Goal: Information Seeking & Learning: Learn about a topic

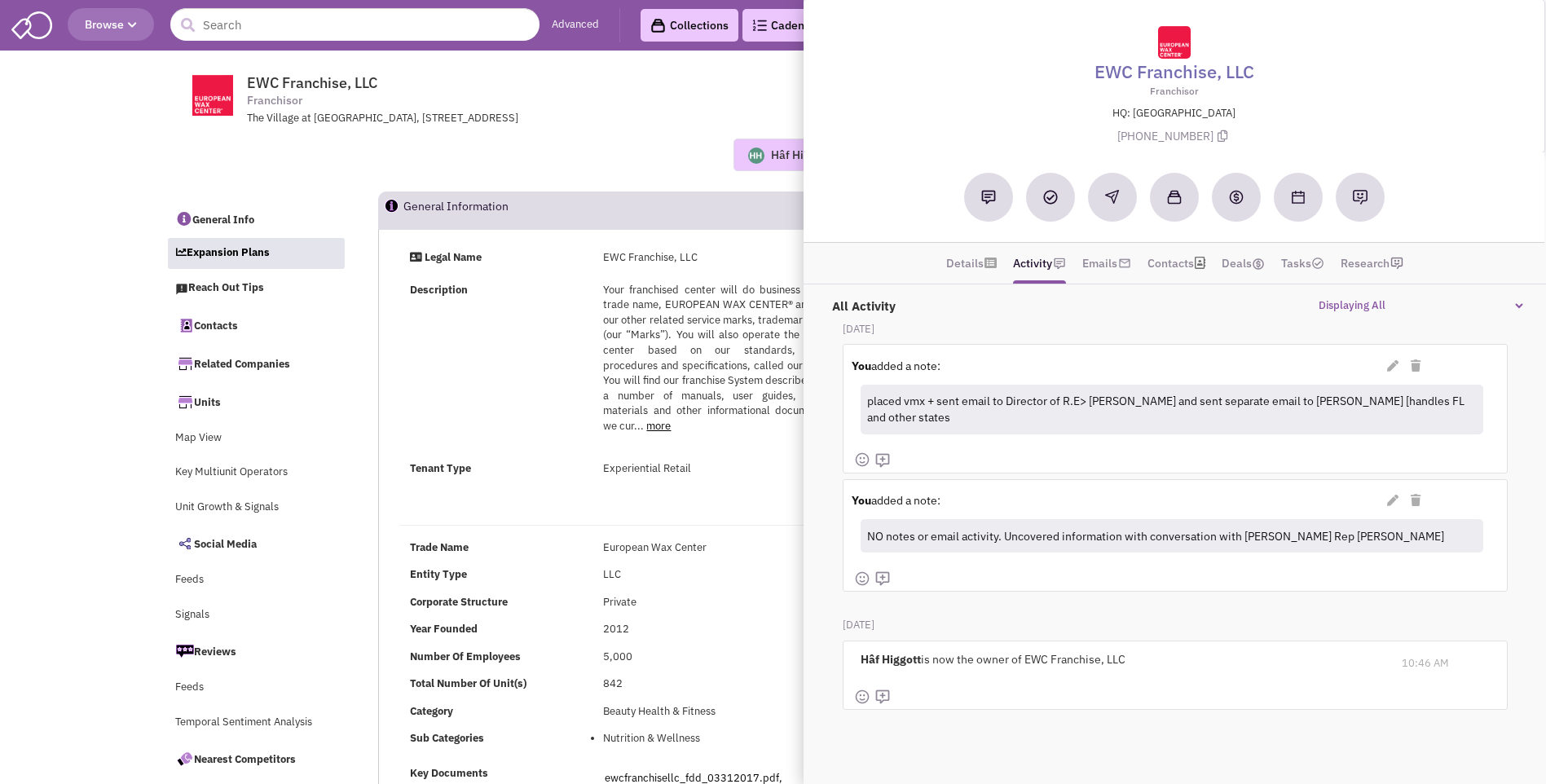
select select
click at [549, 448] on div "Description Your franchised center will do business under the trade name, EUROP…" at bounding box center [632, 365] width 465 height 166
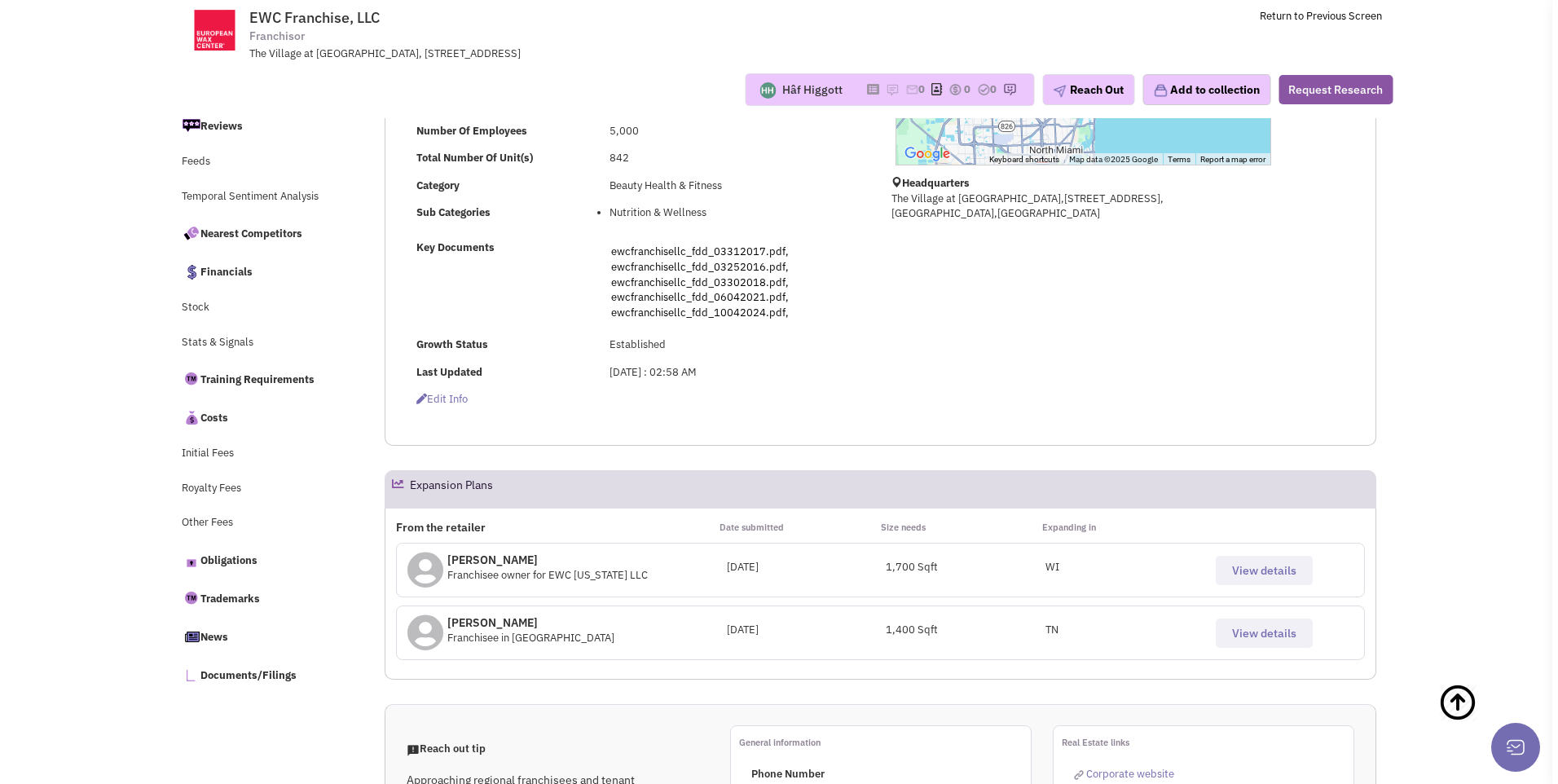
scroll to position [82, 0]
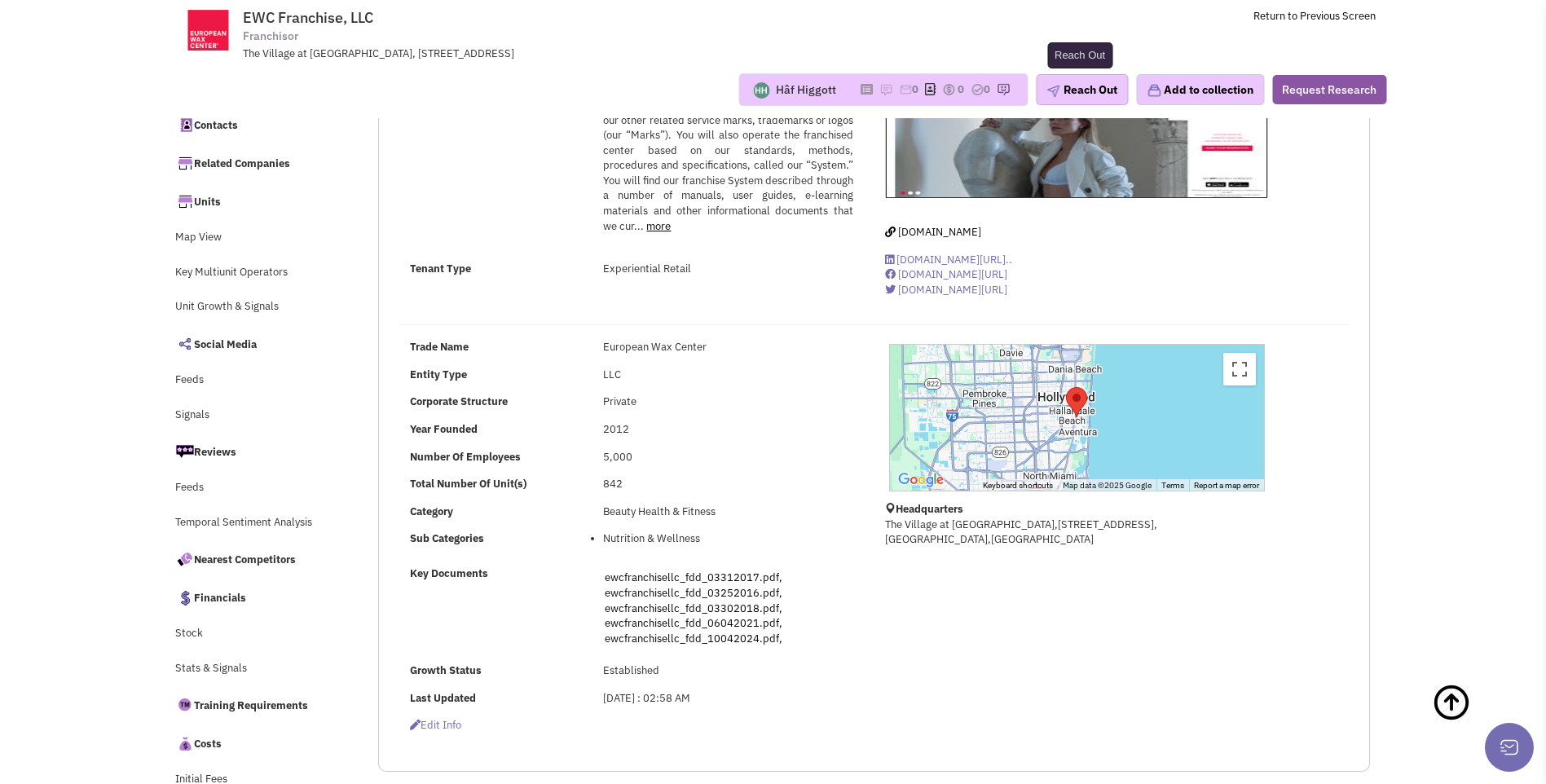
click at [1091, 96] on button "Reach Out" at bounding box center [1081, 90] width 92 height 31
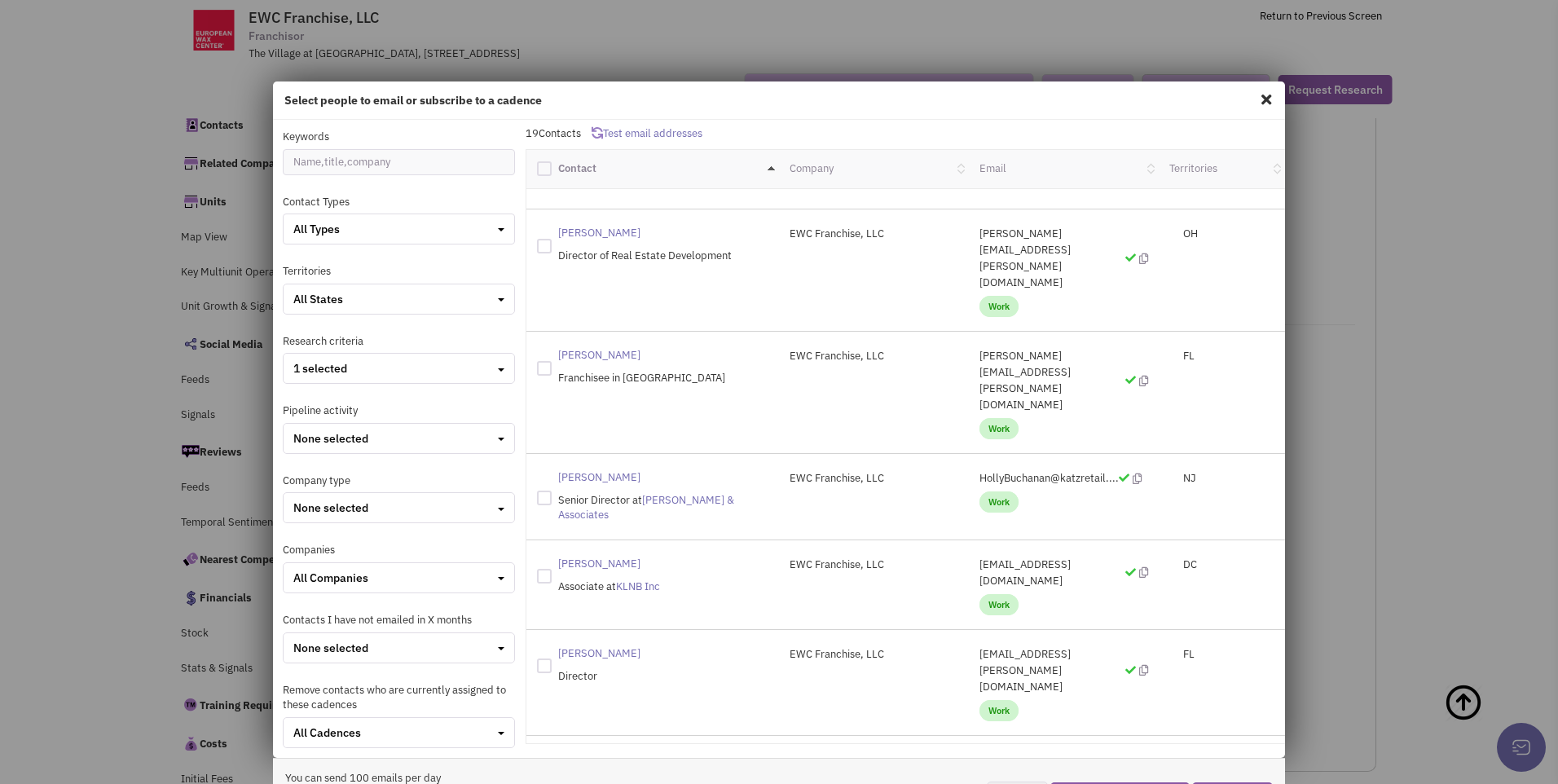
scroll to position [489, 0]
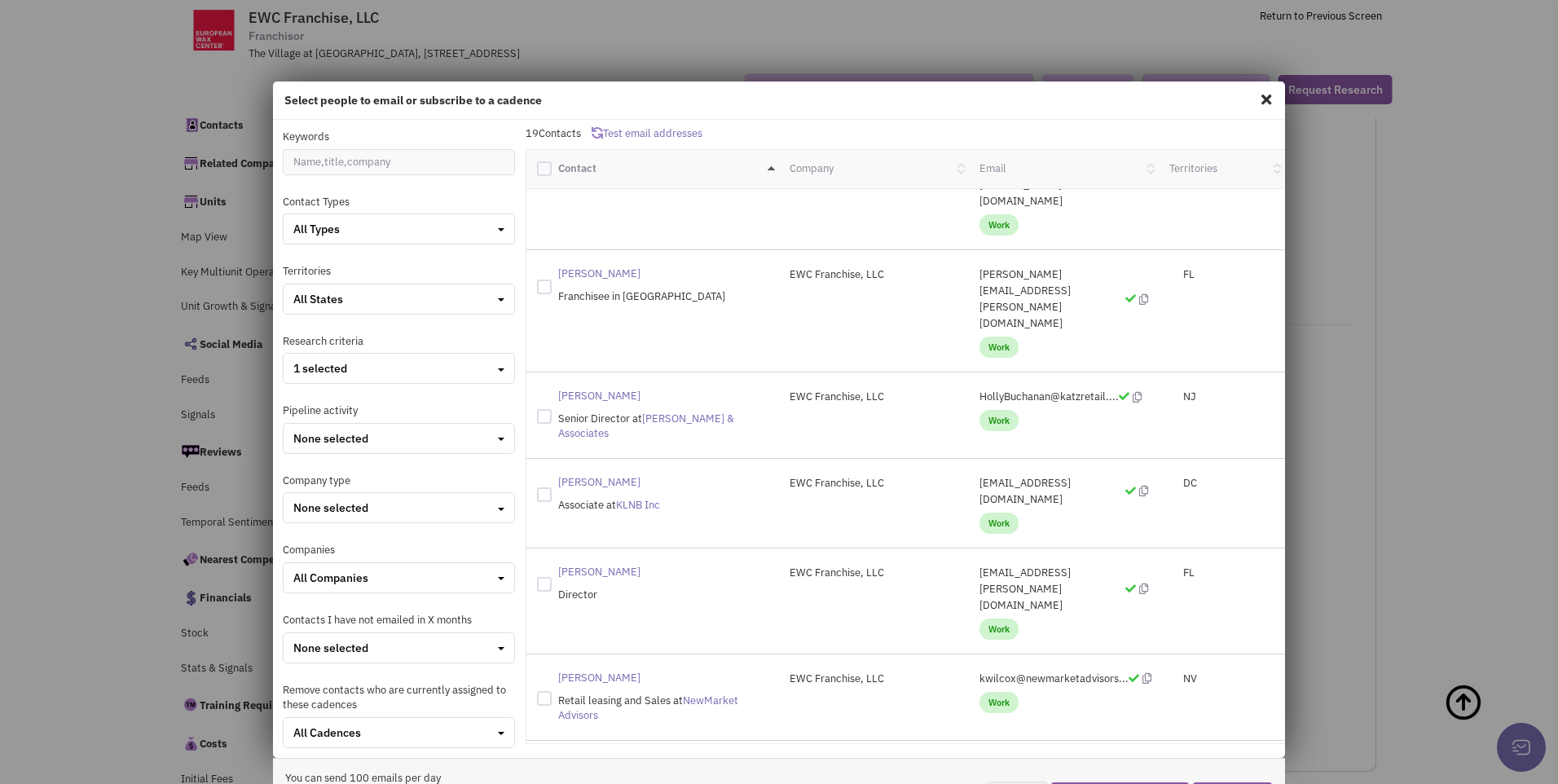
click at [1256, 104] on span at bounding box center [1266, 99] width 22 height 26
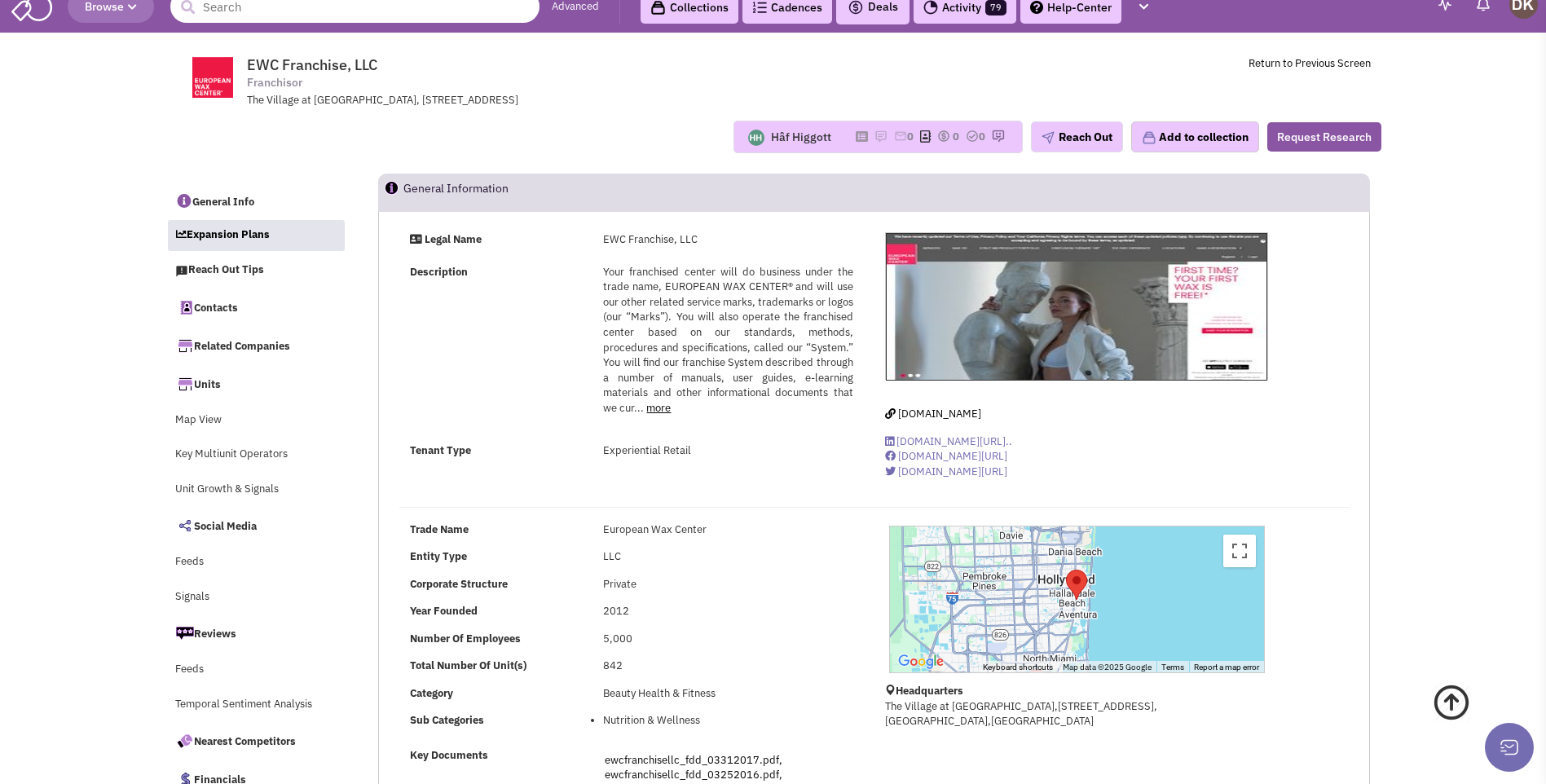
scroll to position [0, 0]
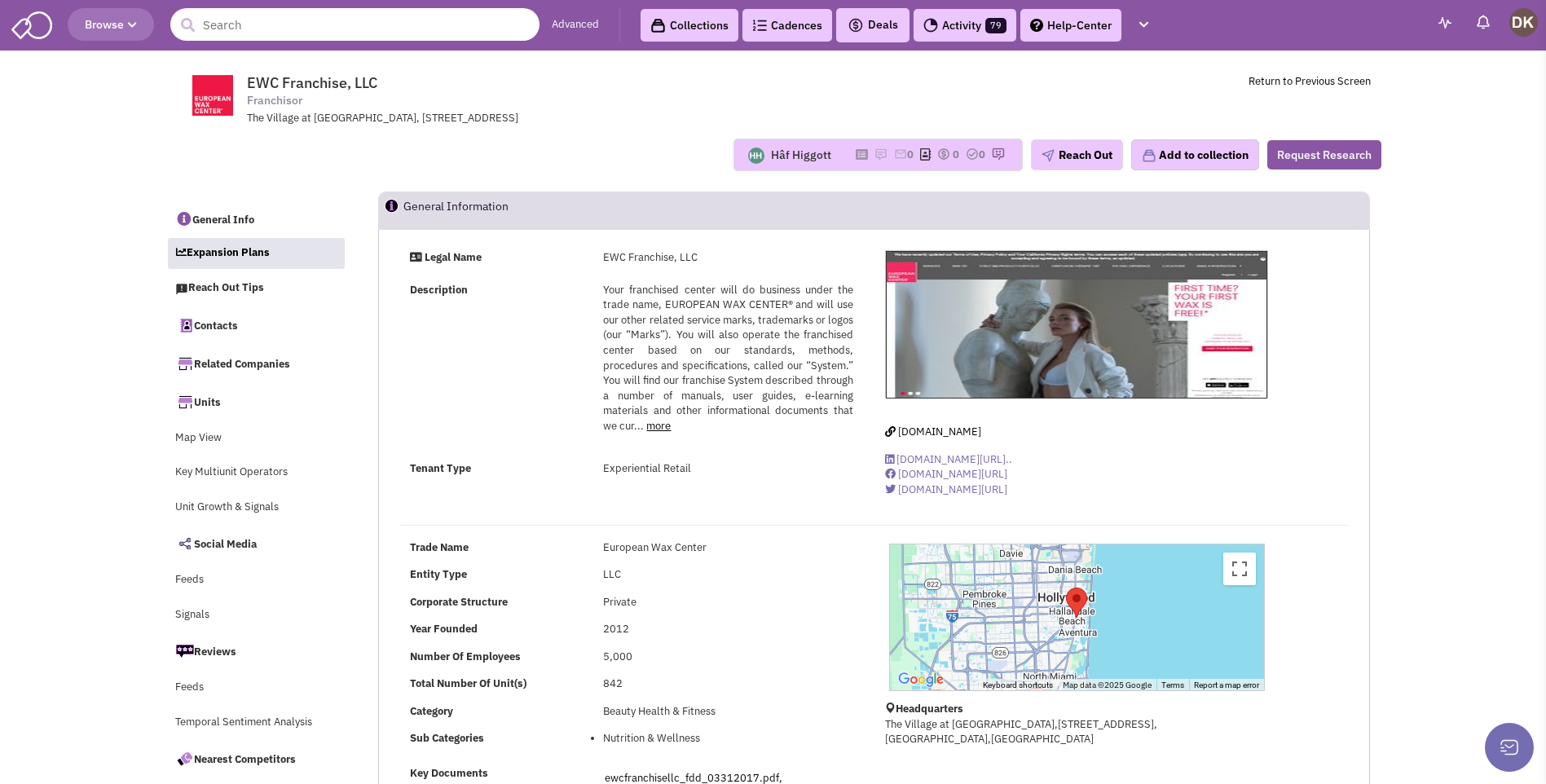
click at [220, 28] on input "text" at bounding box center [355, 24] width 369 height 33
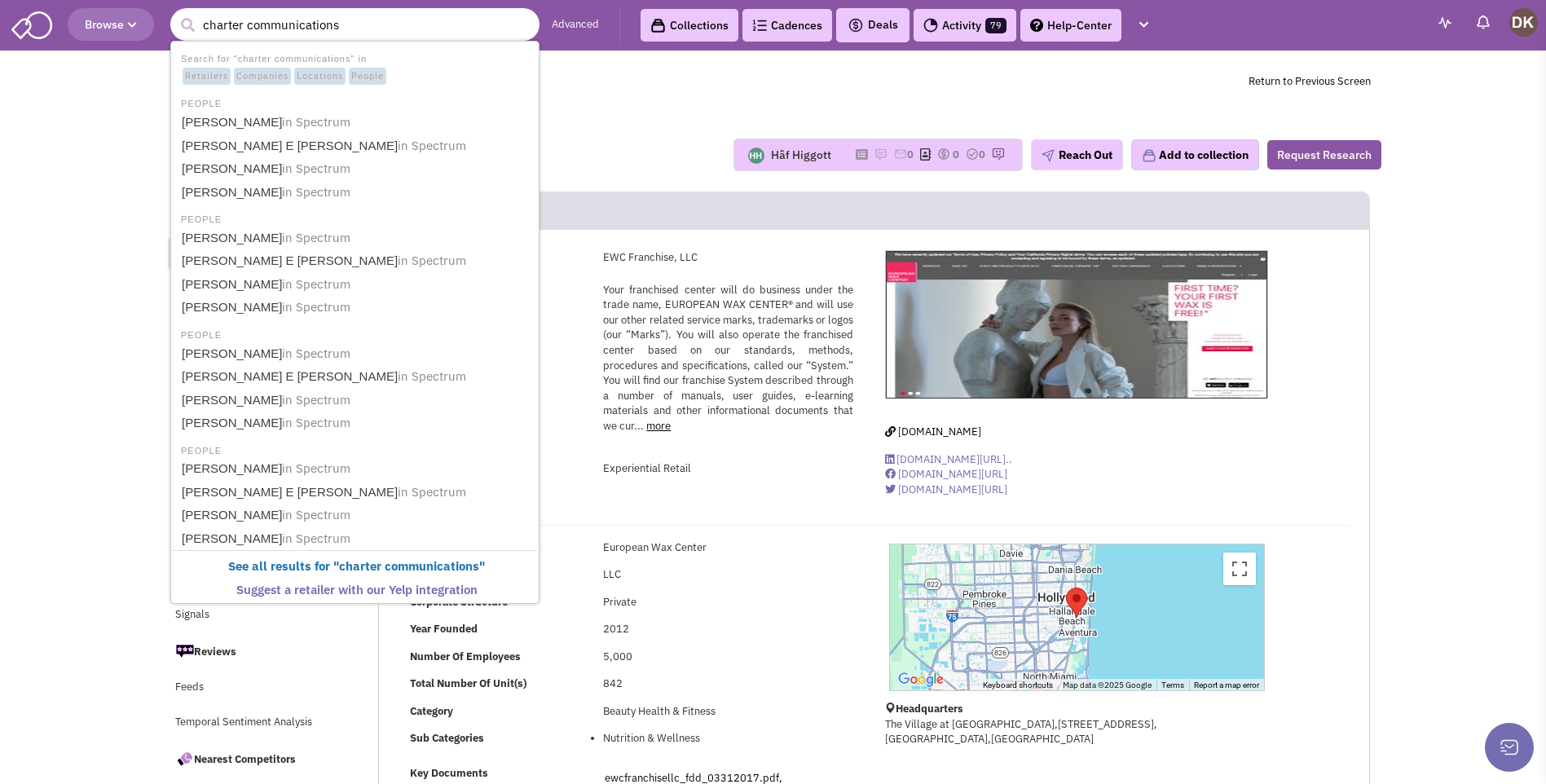
type input "charter communications"
click at [176, 13] on button "submit" at bounding box center [188, 25] width 24 height 24
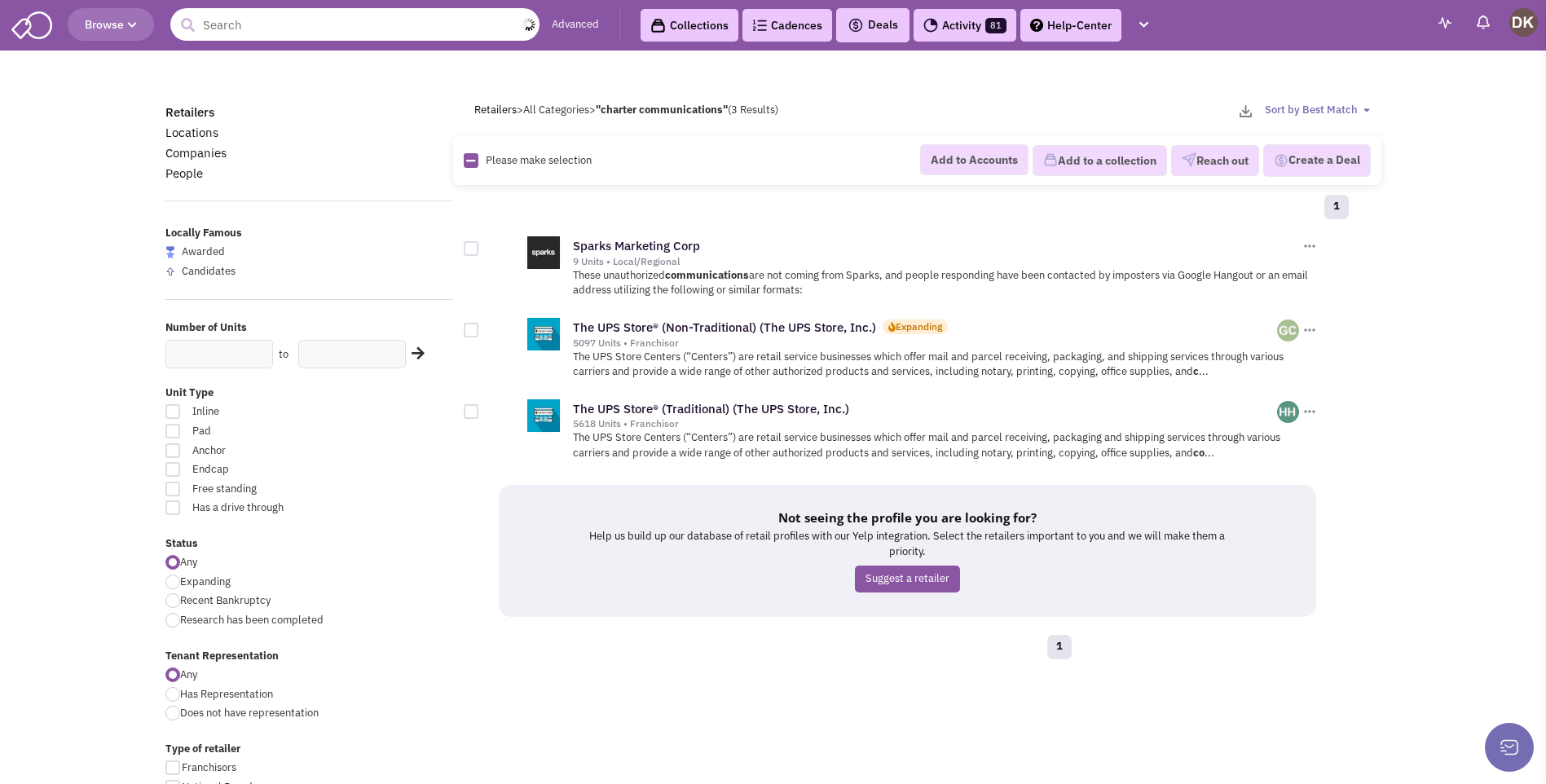
click at [224, 32] on input "text" at bounding box center [355, 24] width 369 height 33
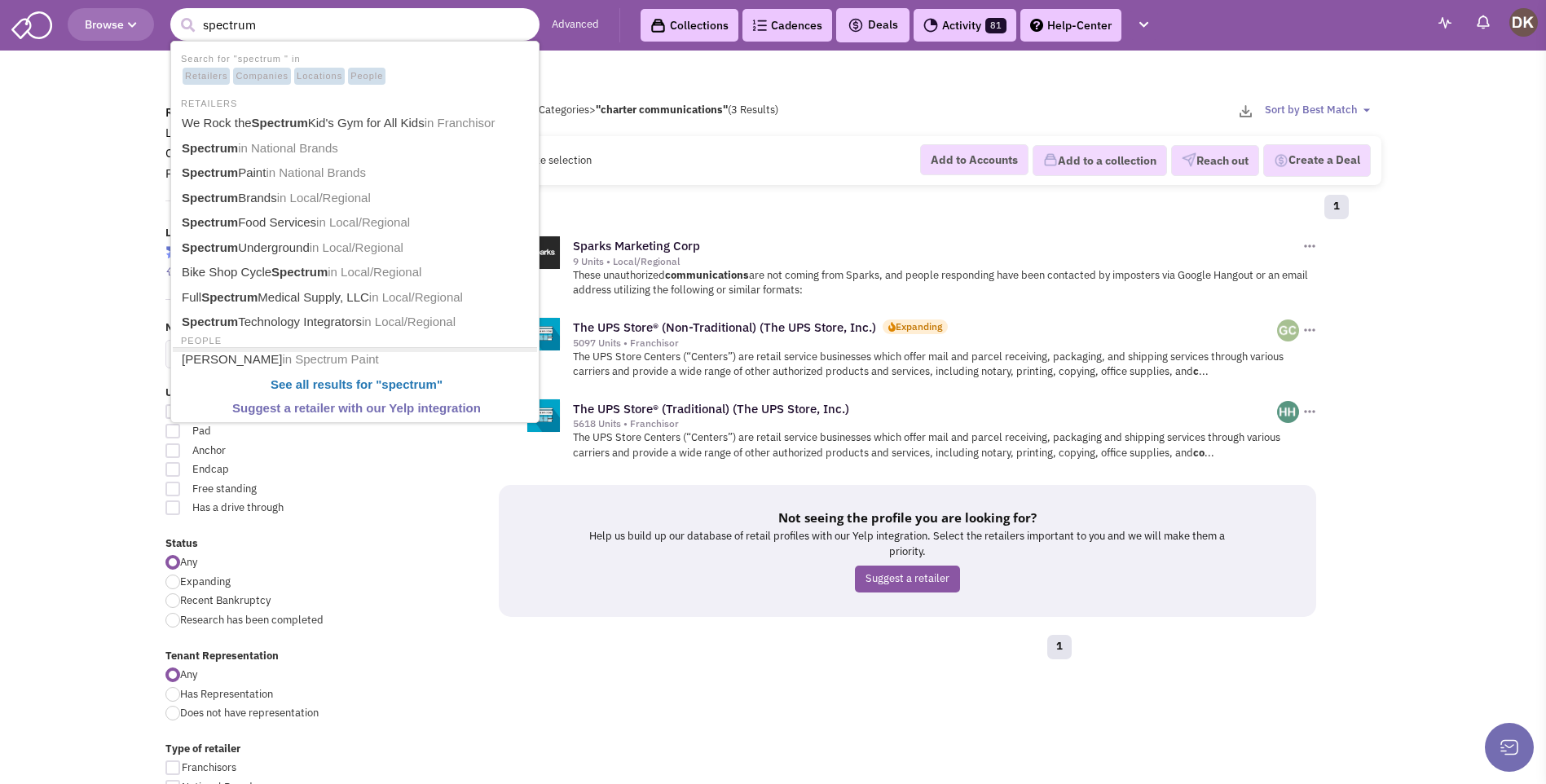
type input "spectrum"
click at [176, 13] on button "submit" at bounding box center [188, 25] width 24 height 24
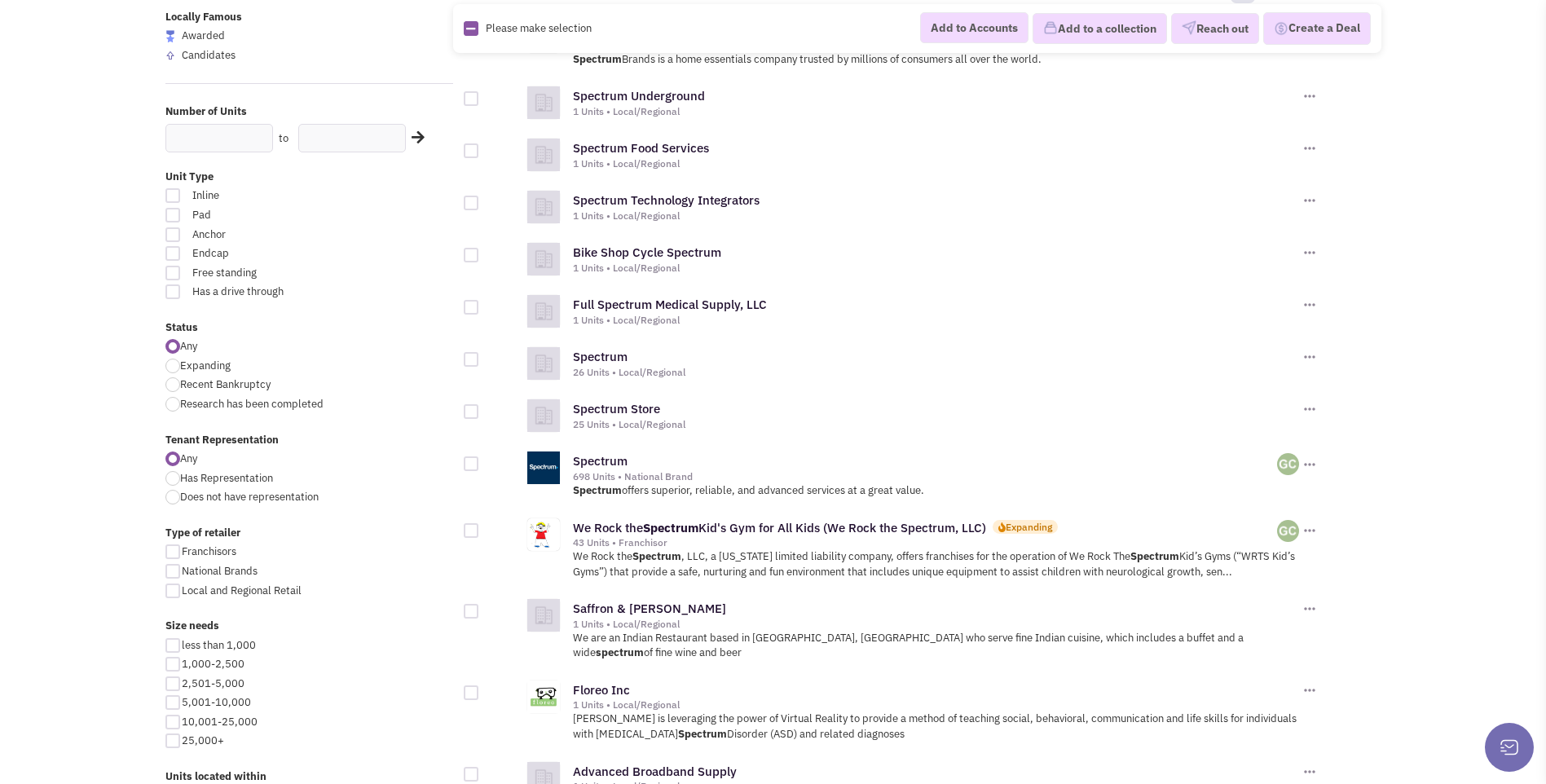
scroll to position [244, 0]
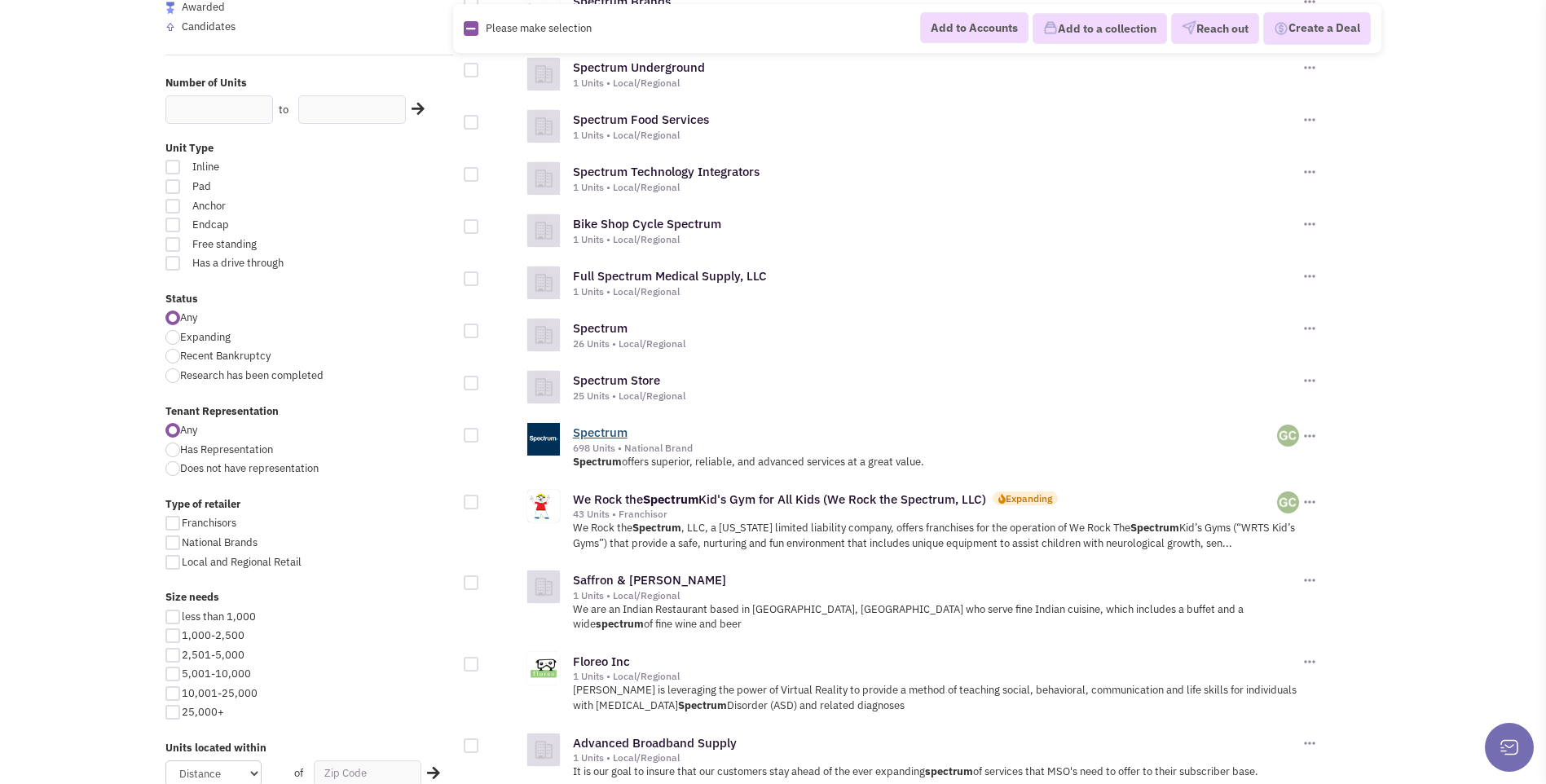
click at [606, 435] on link "Spectrum" at bounding box center [599, 432] width 54 height 15
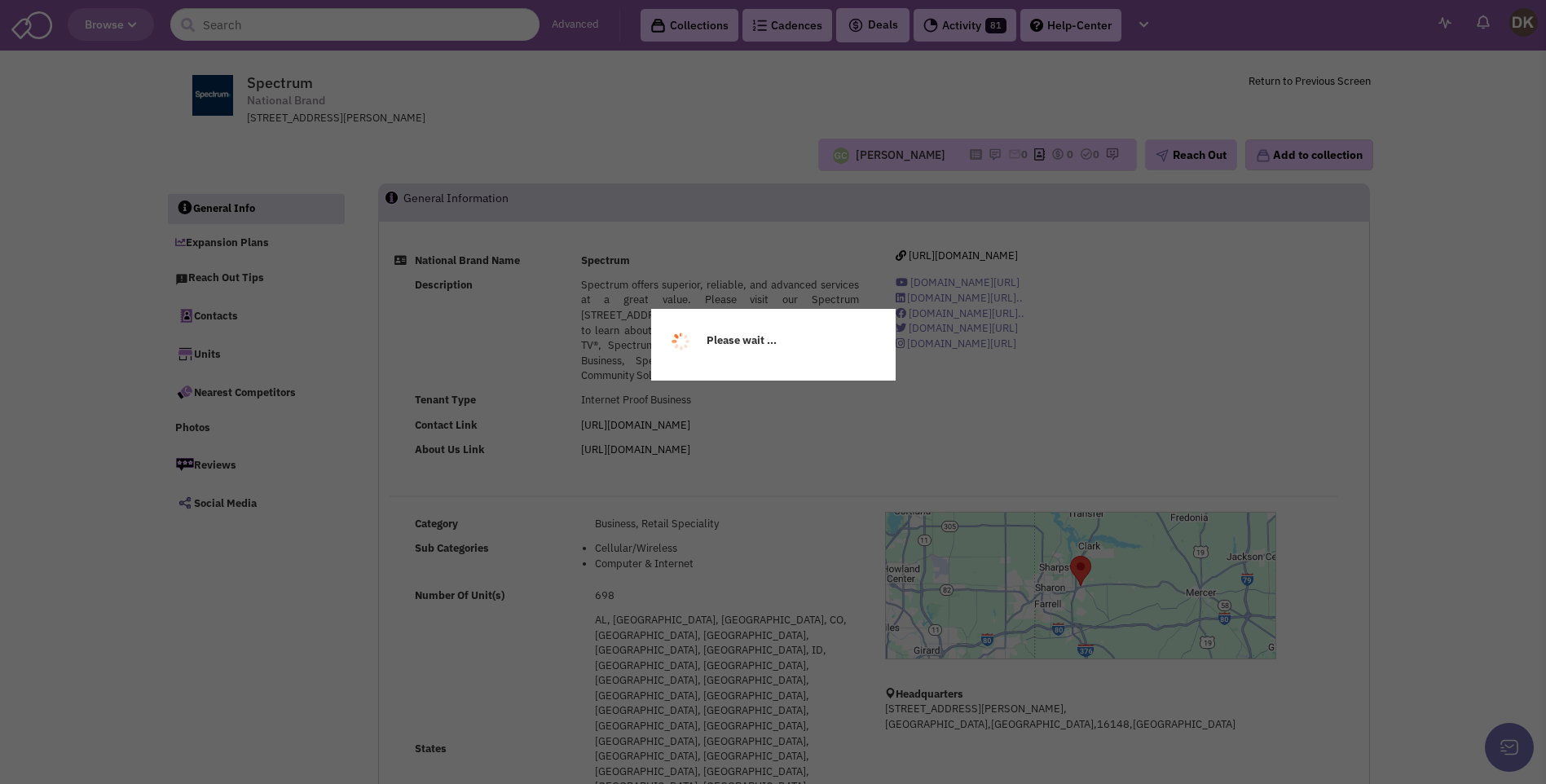
select select
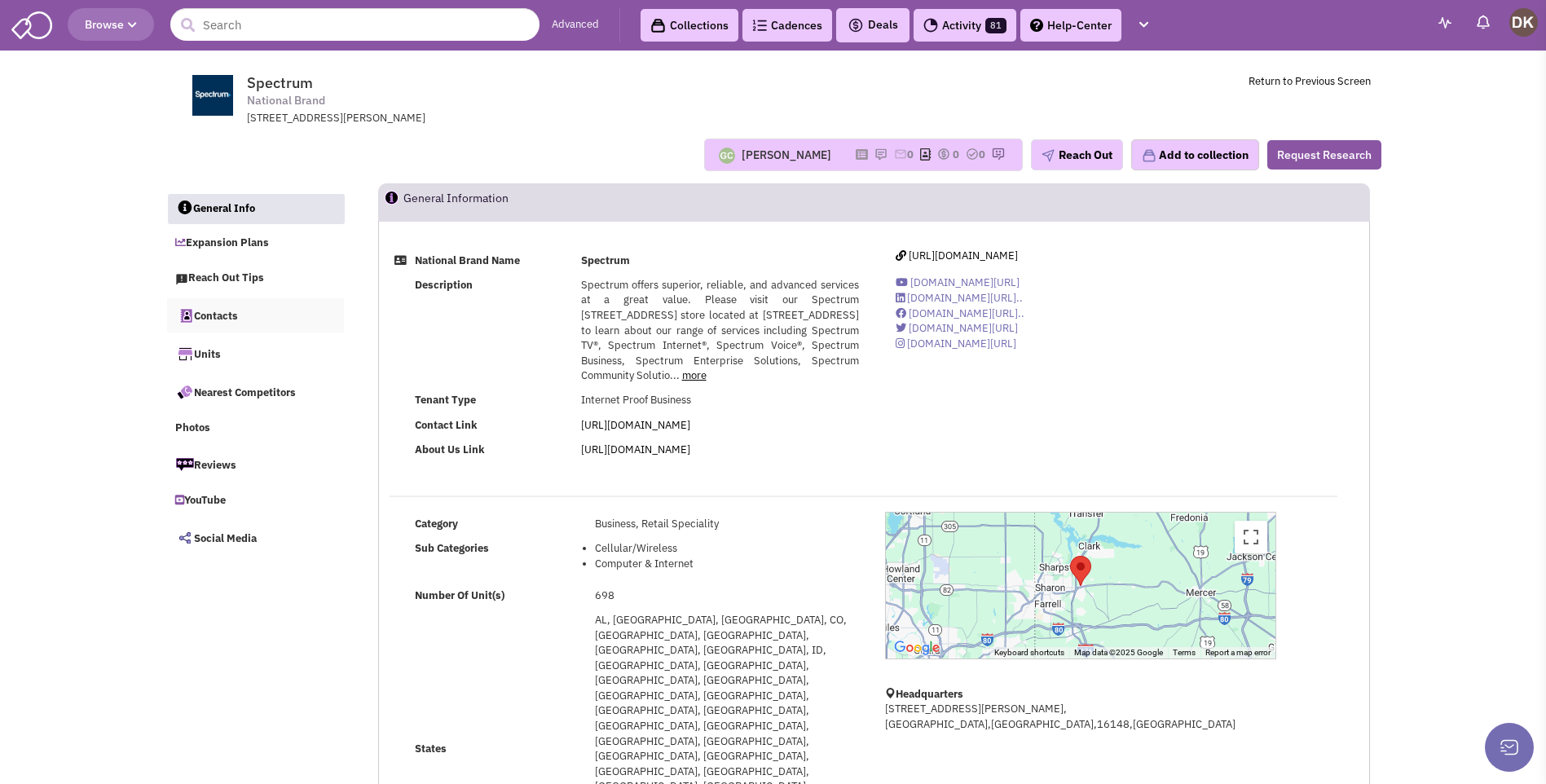
click at [226, 320] on link "Contacts" at bounding box center [256, 315] width 177 height 34
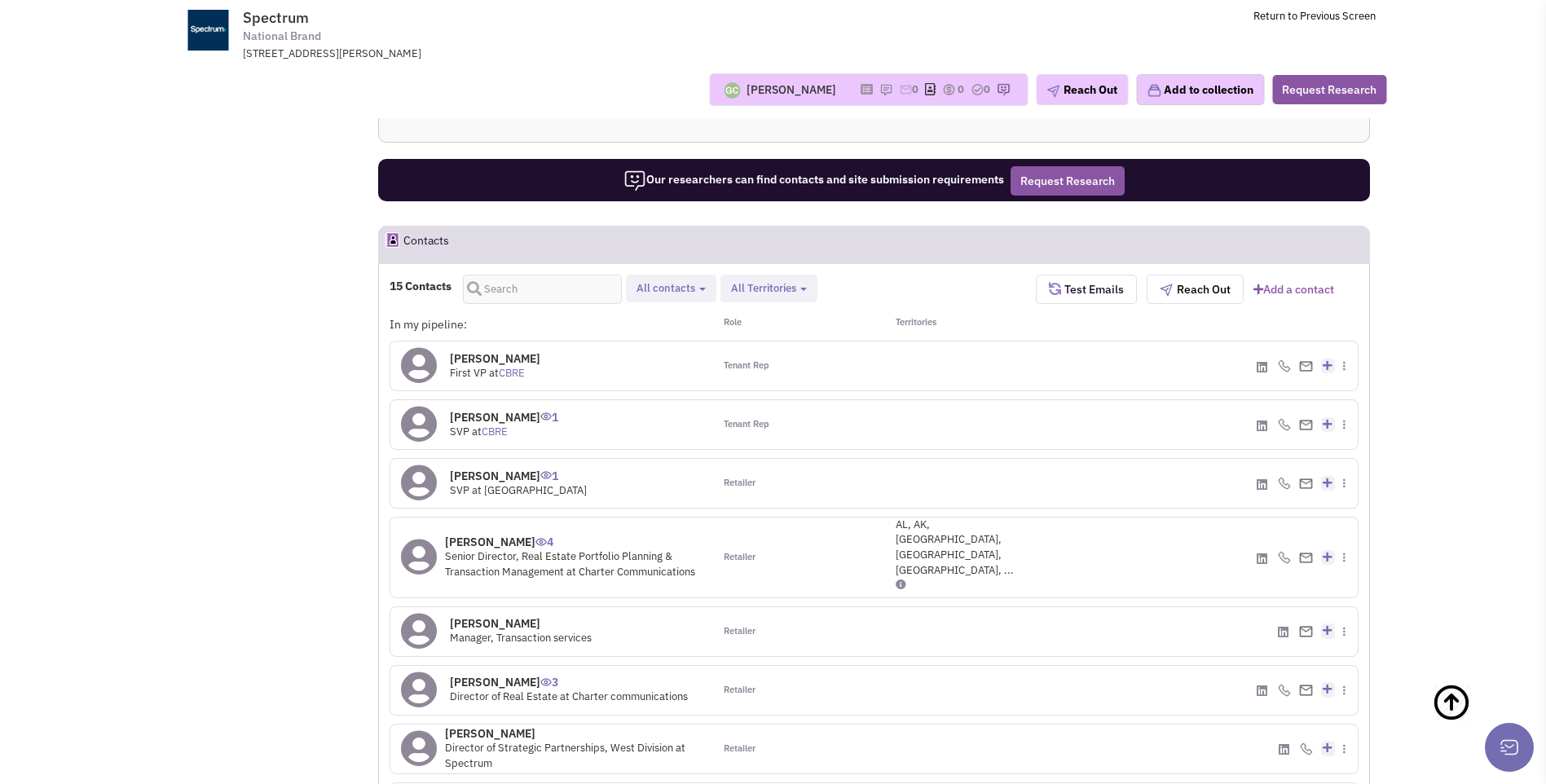
scroll to position [1231, 0]
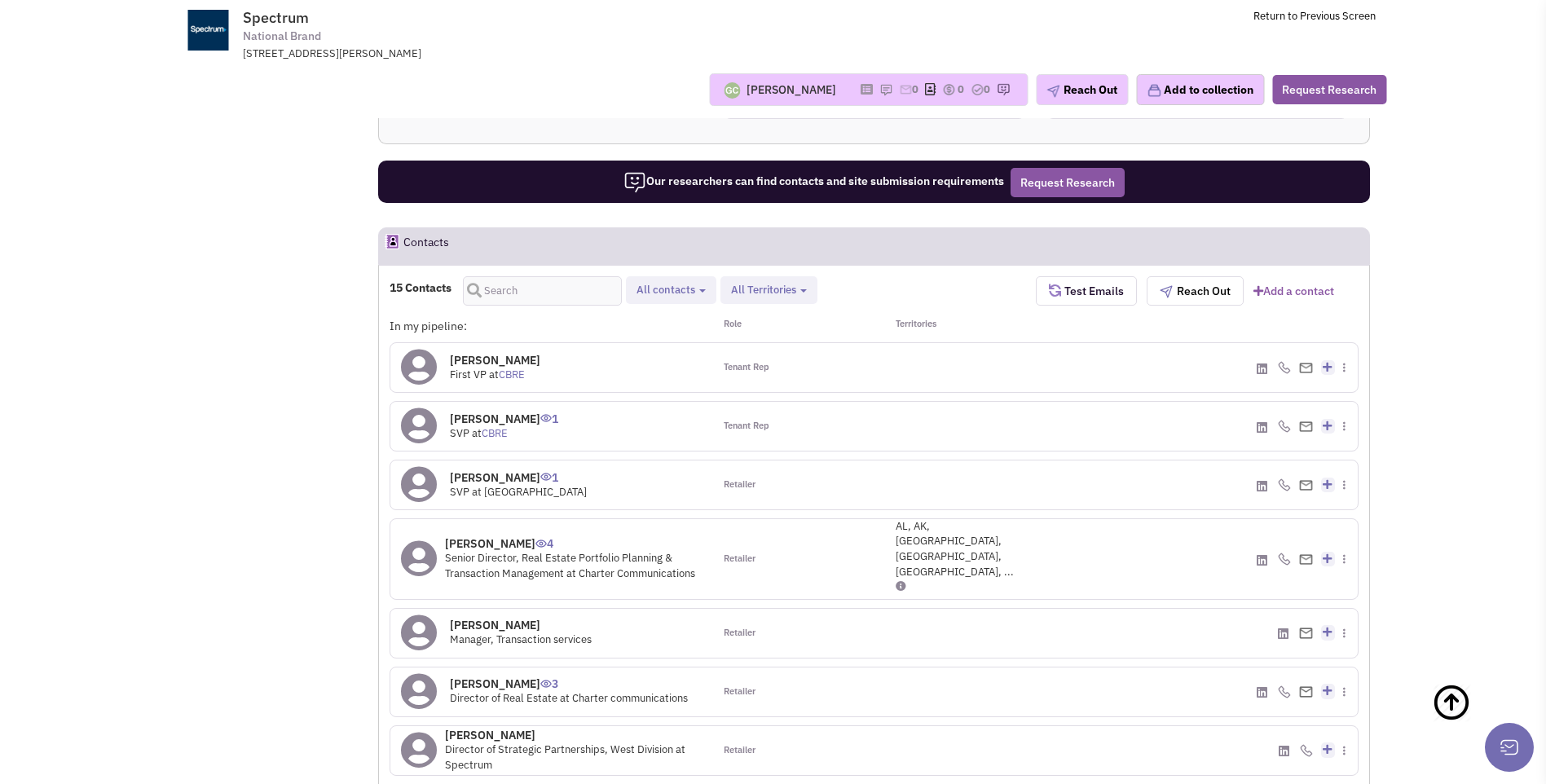
select select
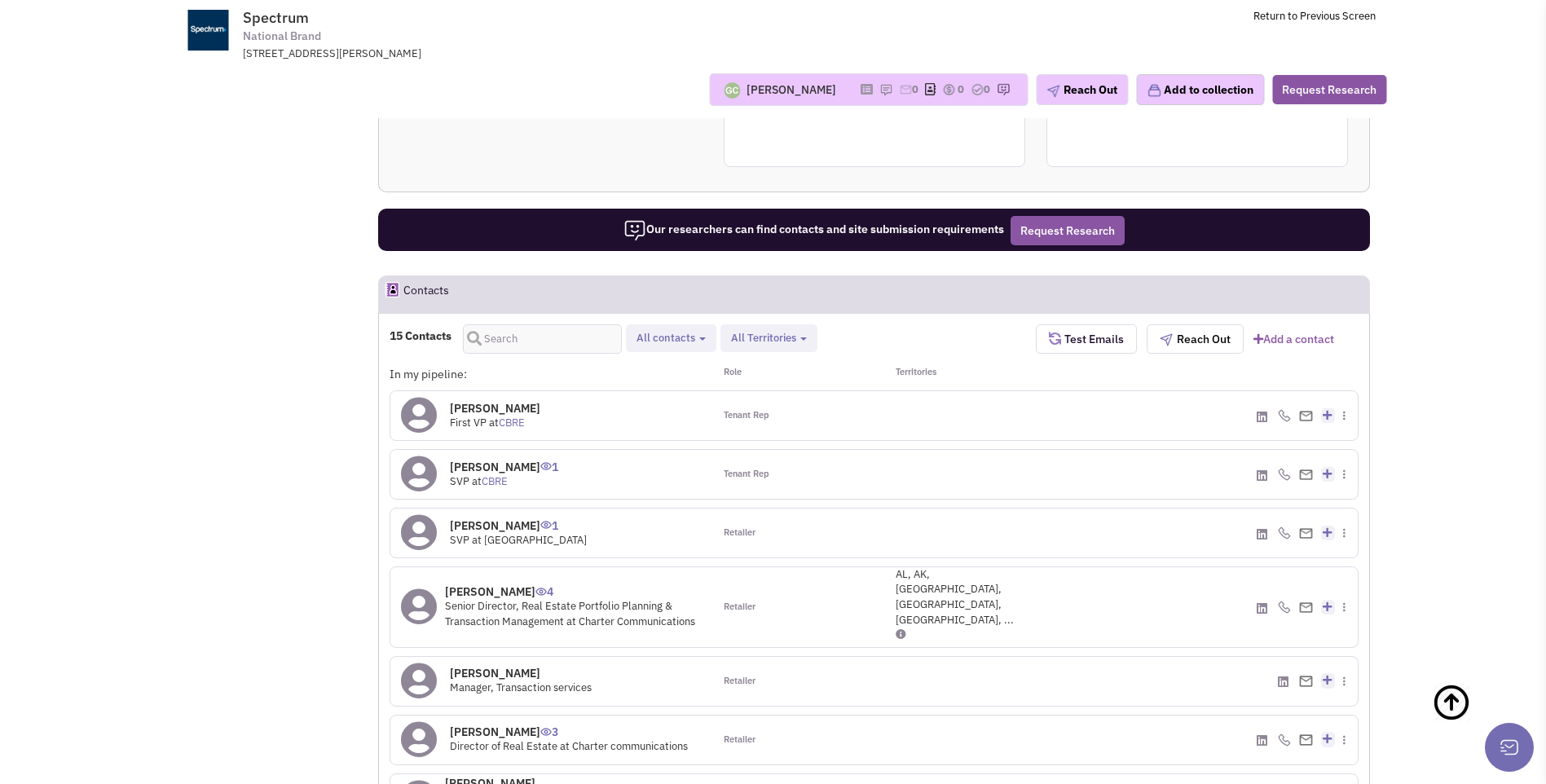
scroll to position [1150, 0]
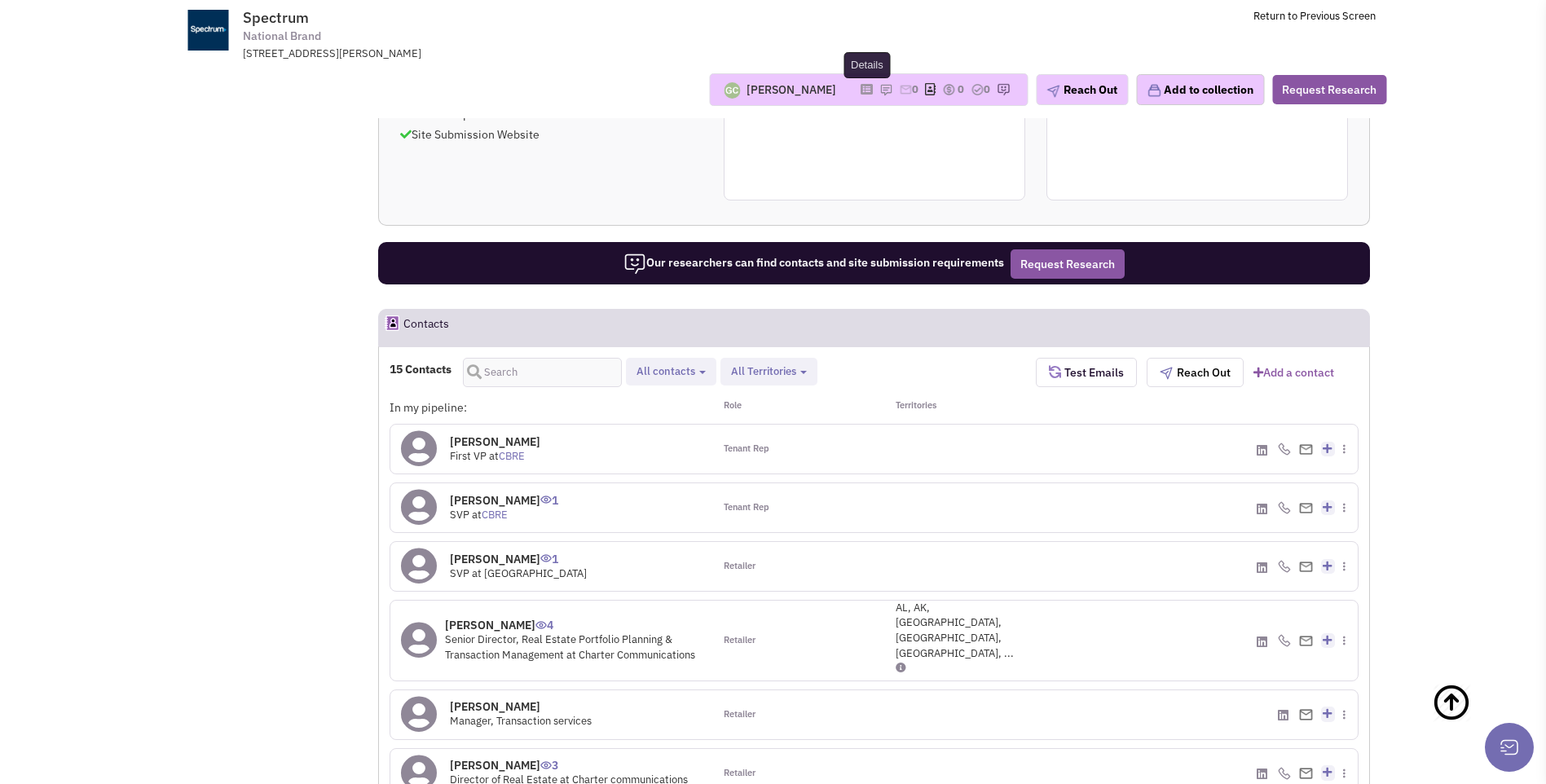
click at [861, 94] on icon at bounding box center [867, 89] width 12 height 9
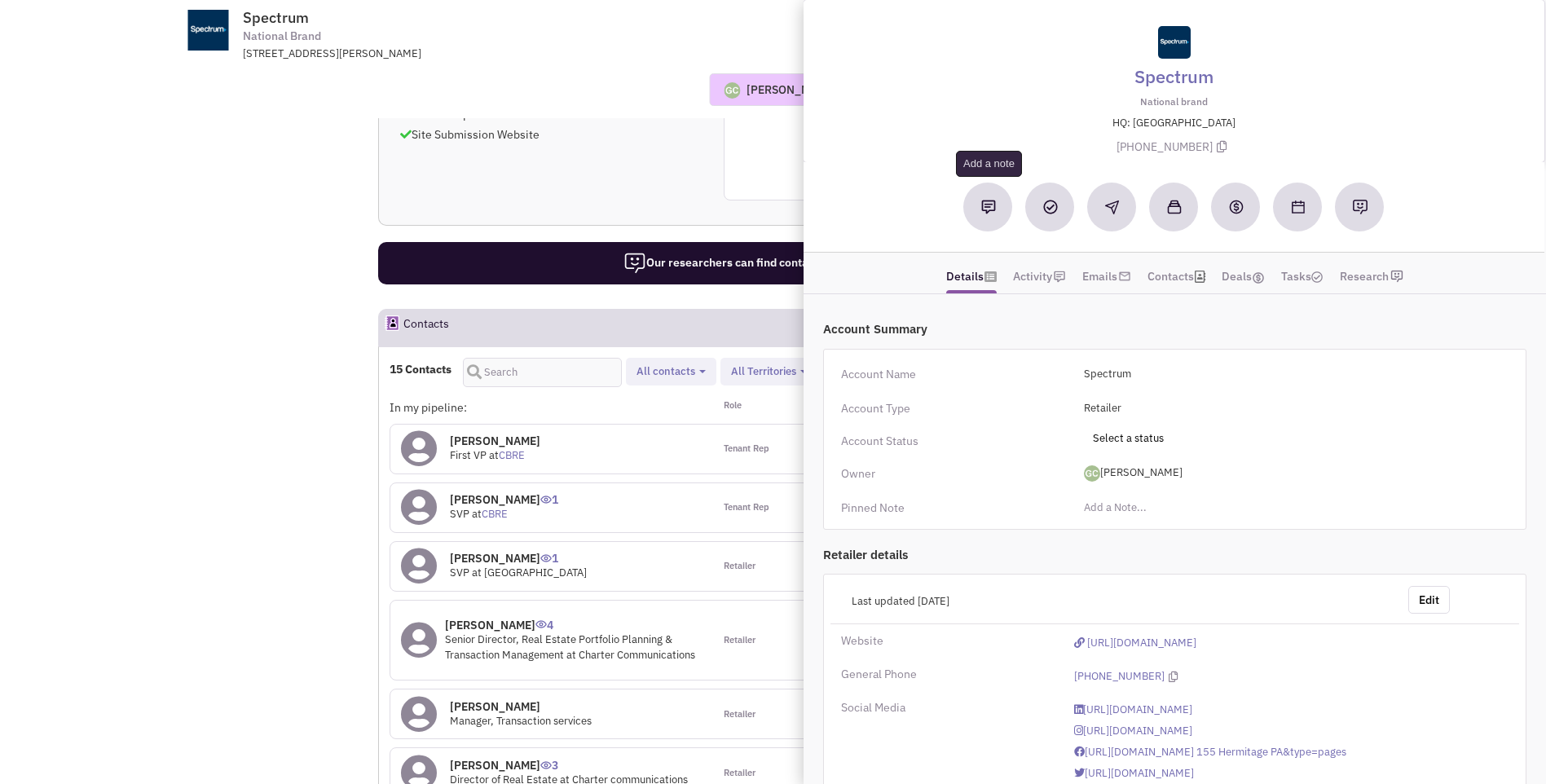
click at [989, 212] on img at bounding box center [988, 207] width 15 height 15
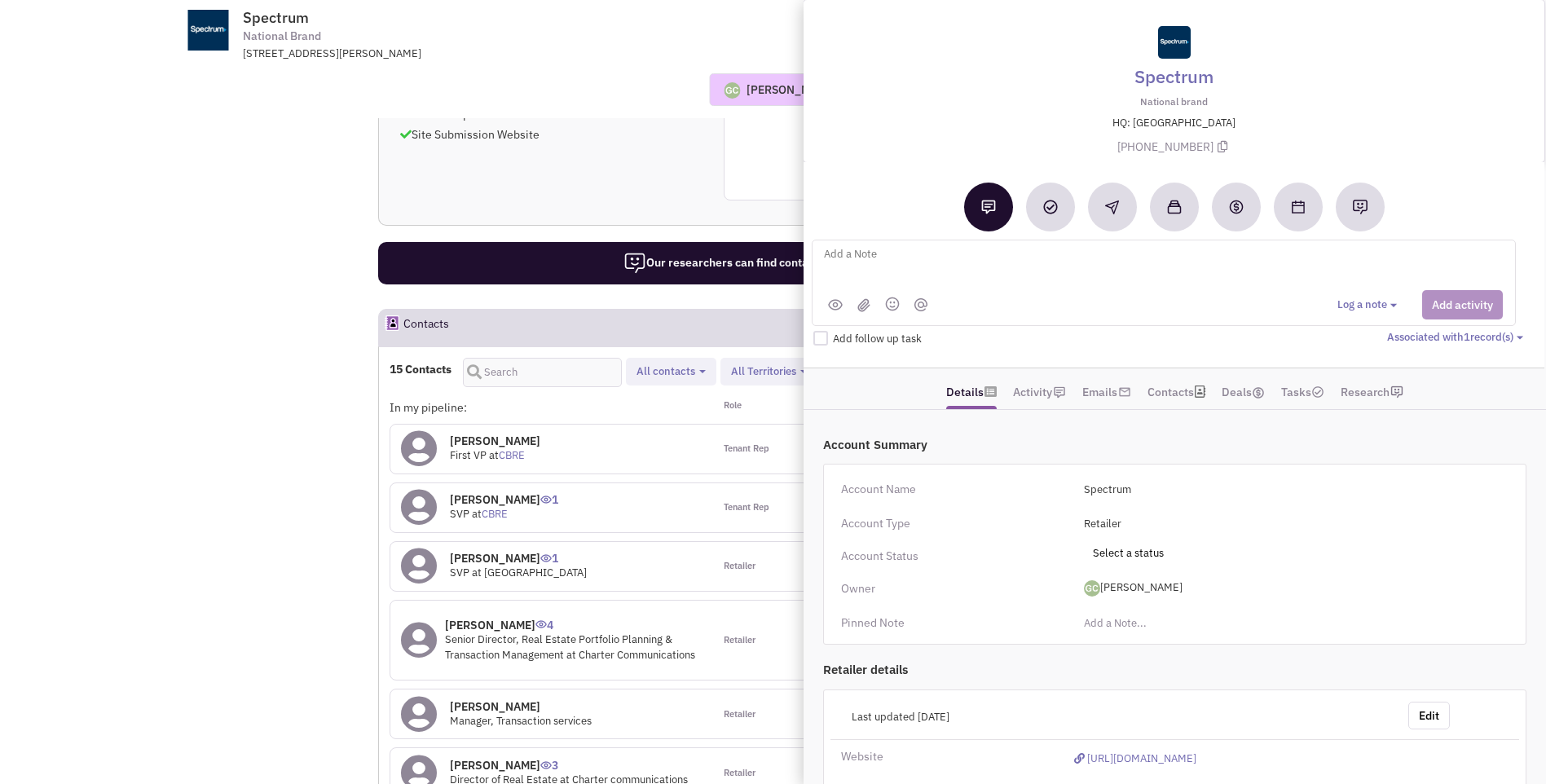
click at [606, 77] on div "Guillaume Chetail Most recent Note Donnie Keller 05:10 PM on 09/10/2025 NO note…" at bounding box center [772, 90] width 1247 height 33
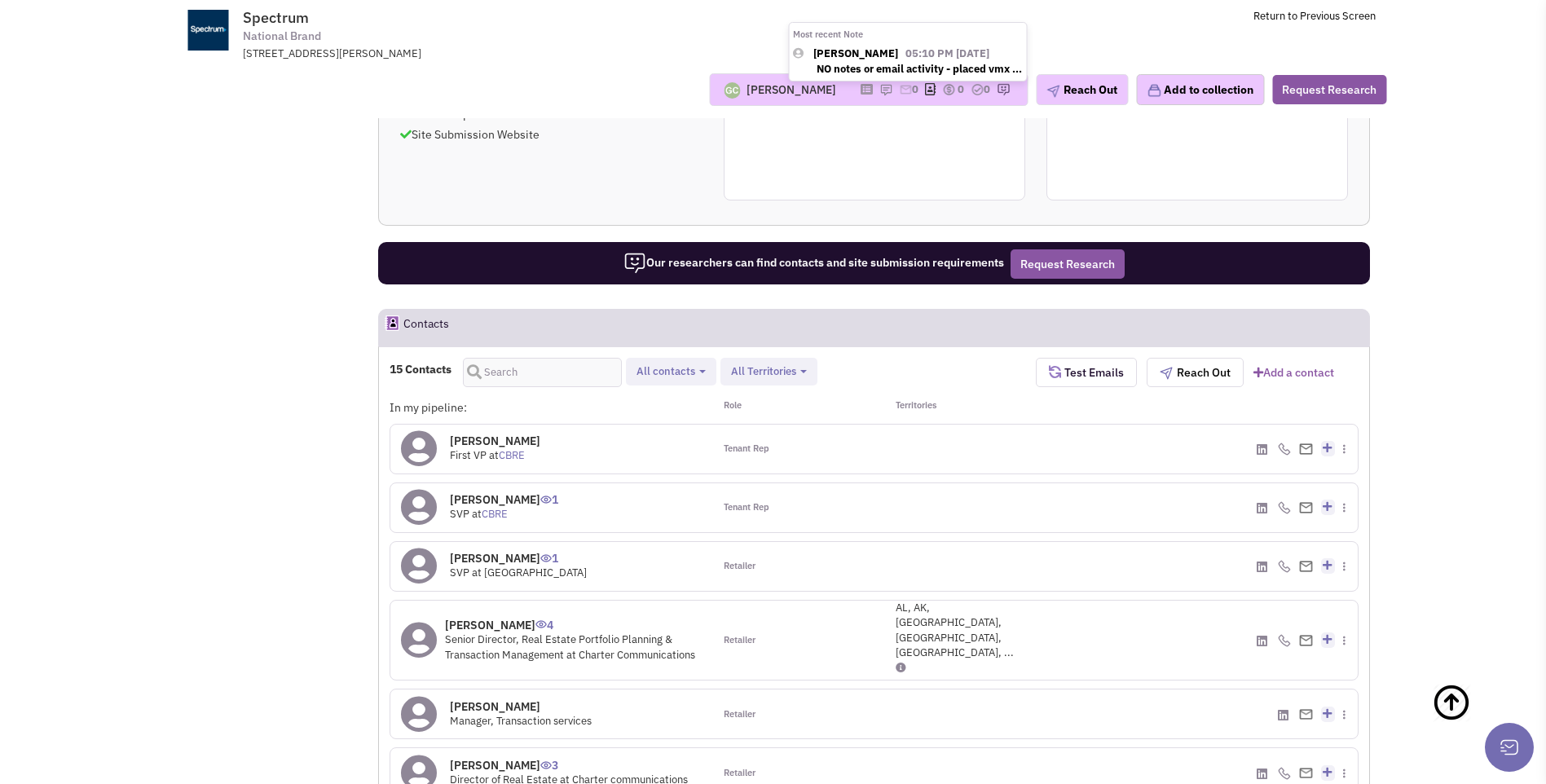
click at [877, 72] on span "NO notes or email activity - placed vmx ..." at bounding box center [919, 69] width 206 height 14
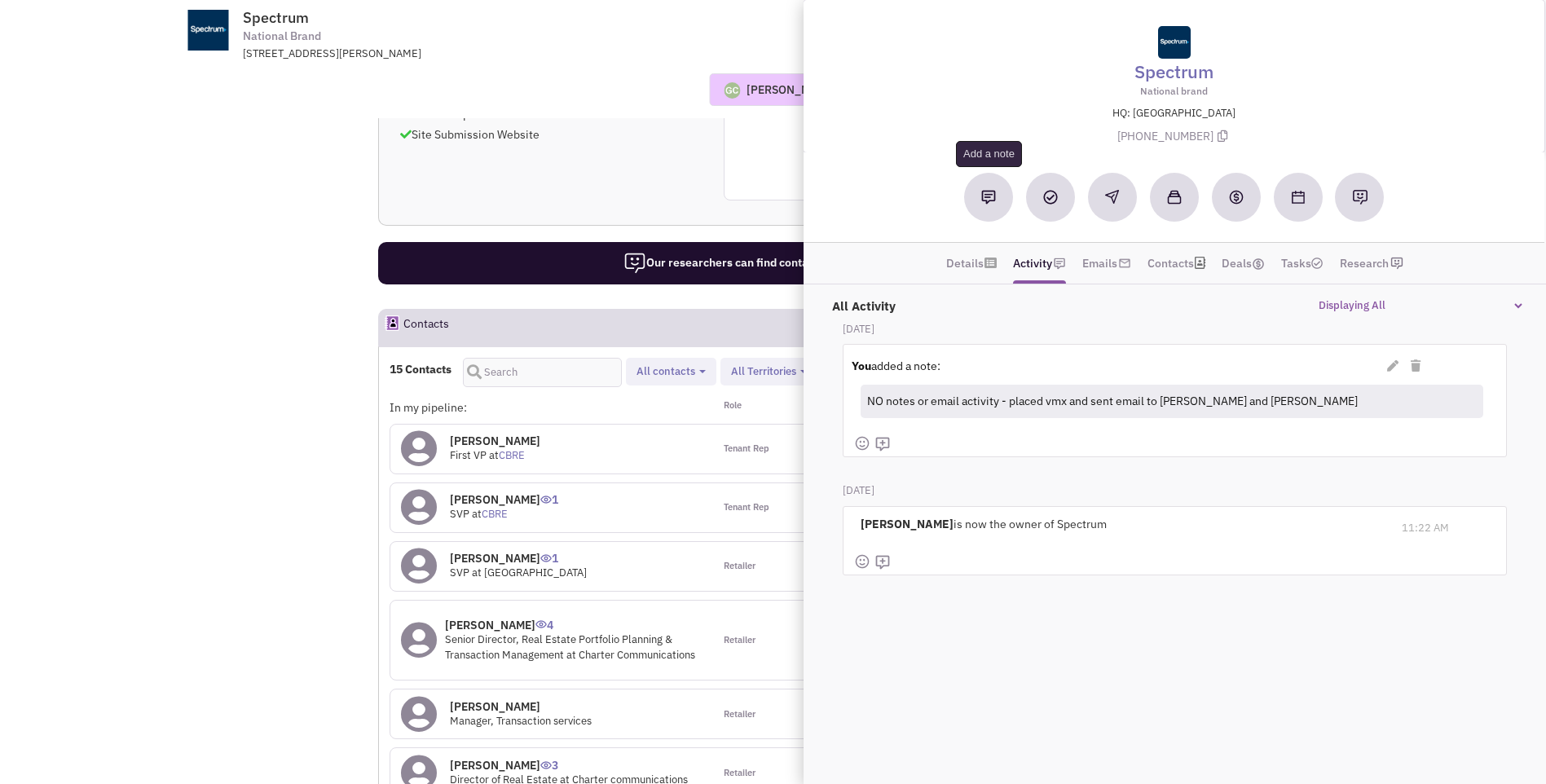
click at [988, 201] on img at bounding box center [988, 197] width 15 height 15
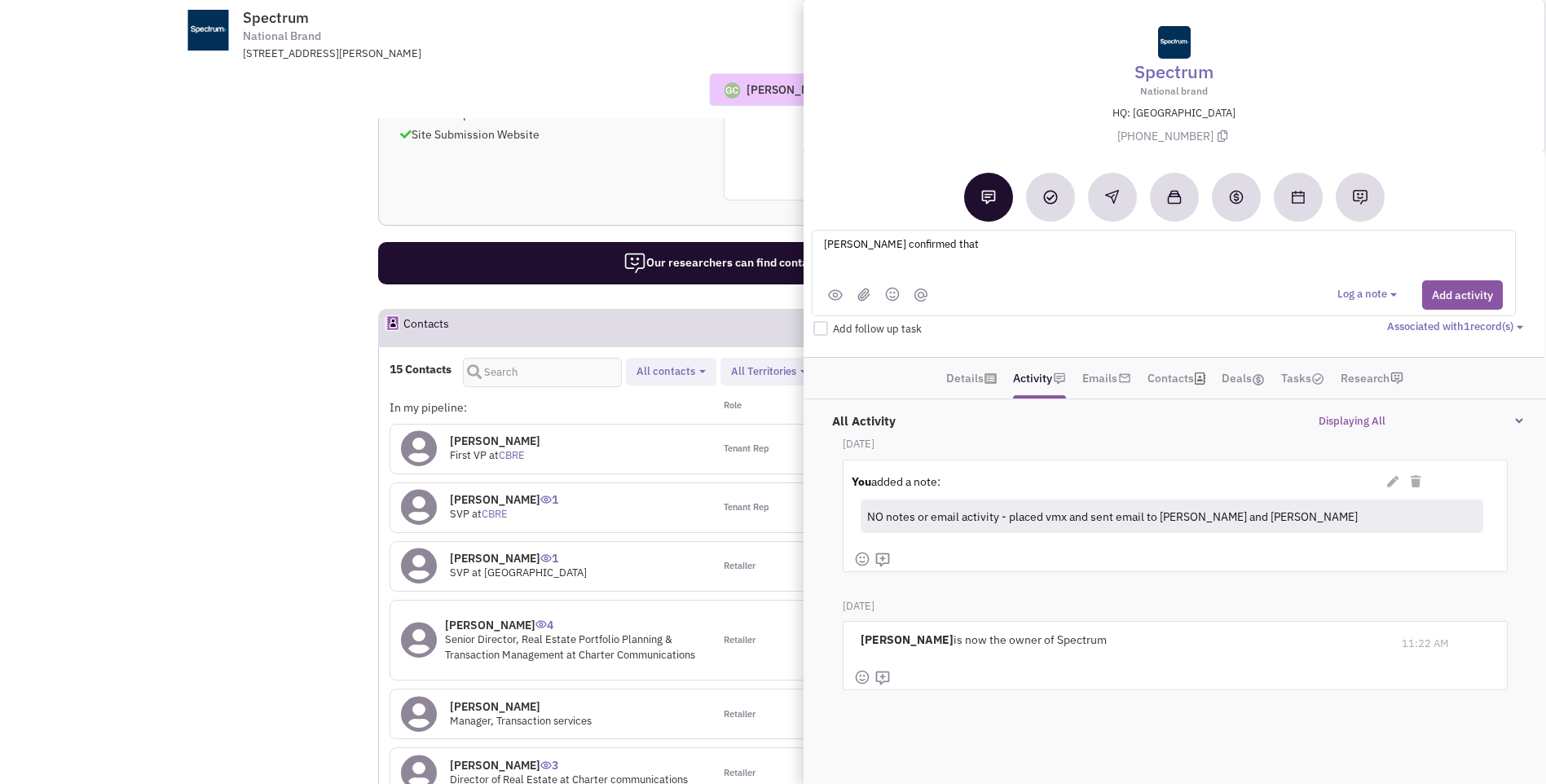
click at [947, 244] on textarea "Diana confirmed that" at bounding box center [1023, 257] width 404 height 45
type textarea "Diana confirmed that Carrie Walters is the R.E. Rep for Charter Communications …"
click at [1459, 301] on button "Add activity" at bounding box center [1463, 295] width 81 height 29
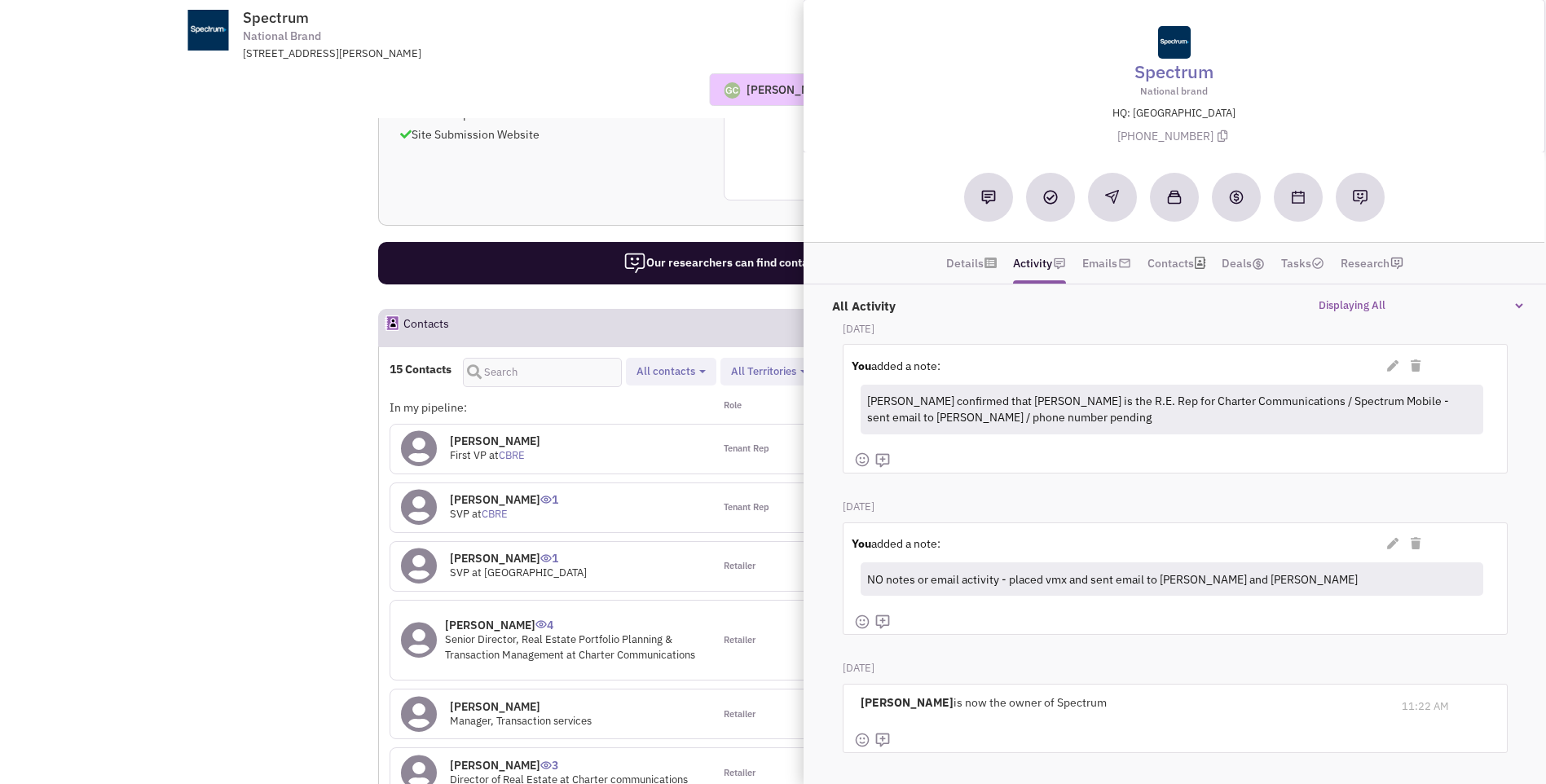
click at [582, 83] on div "Guillaume Chetail Most recent Note Donnie Keller 05:10 PM on 09/10/2025 NO note…" at bounding box center [772, 90] width 1247 height 33
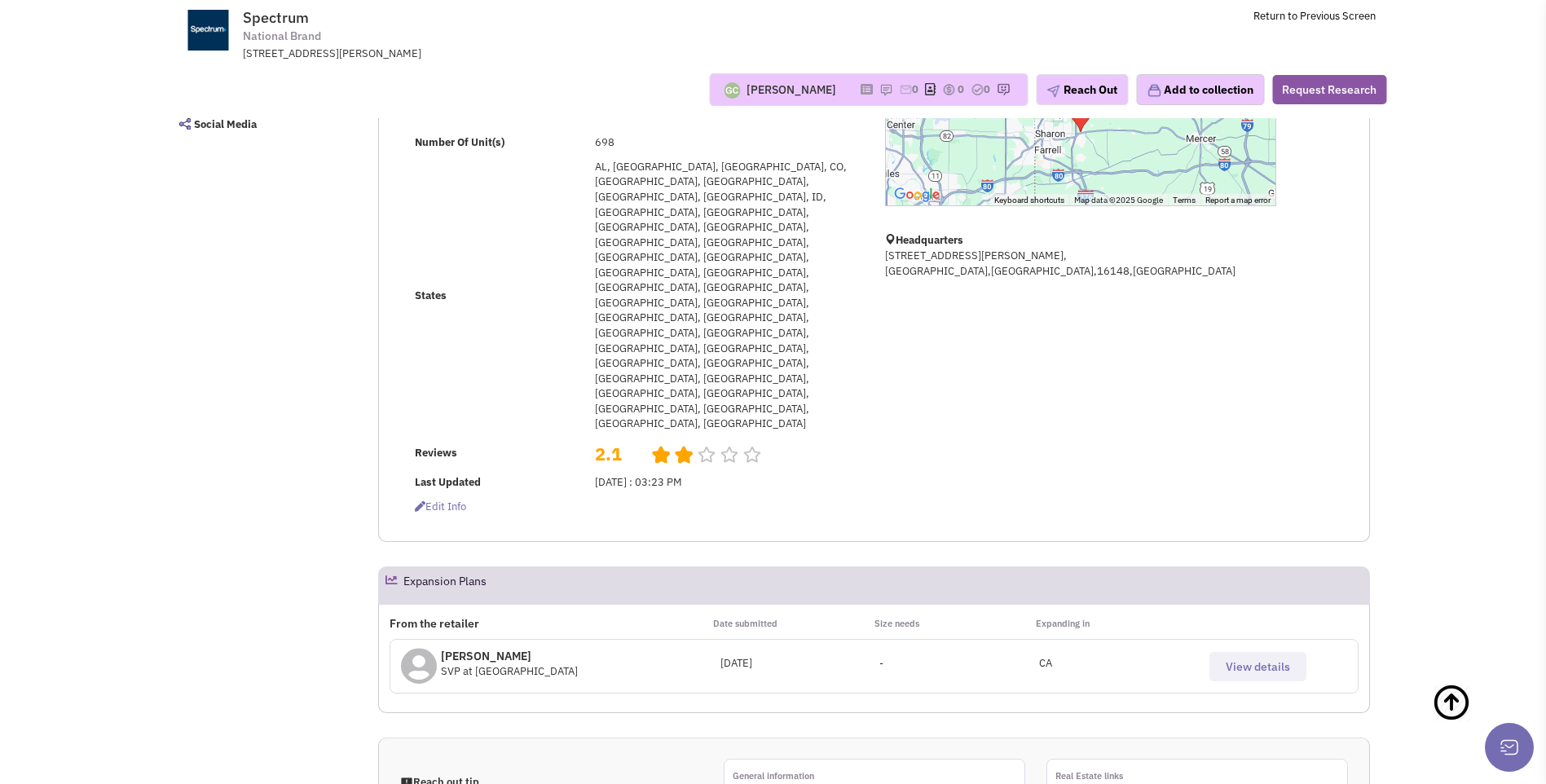
scroll to position [0, 0]
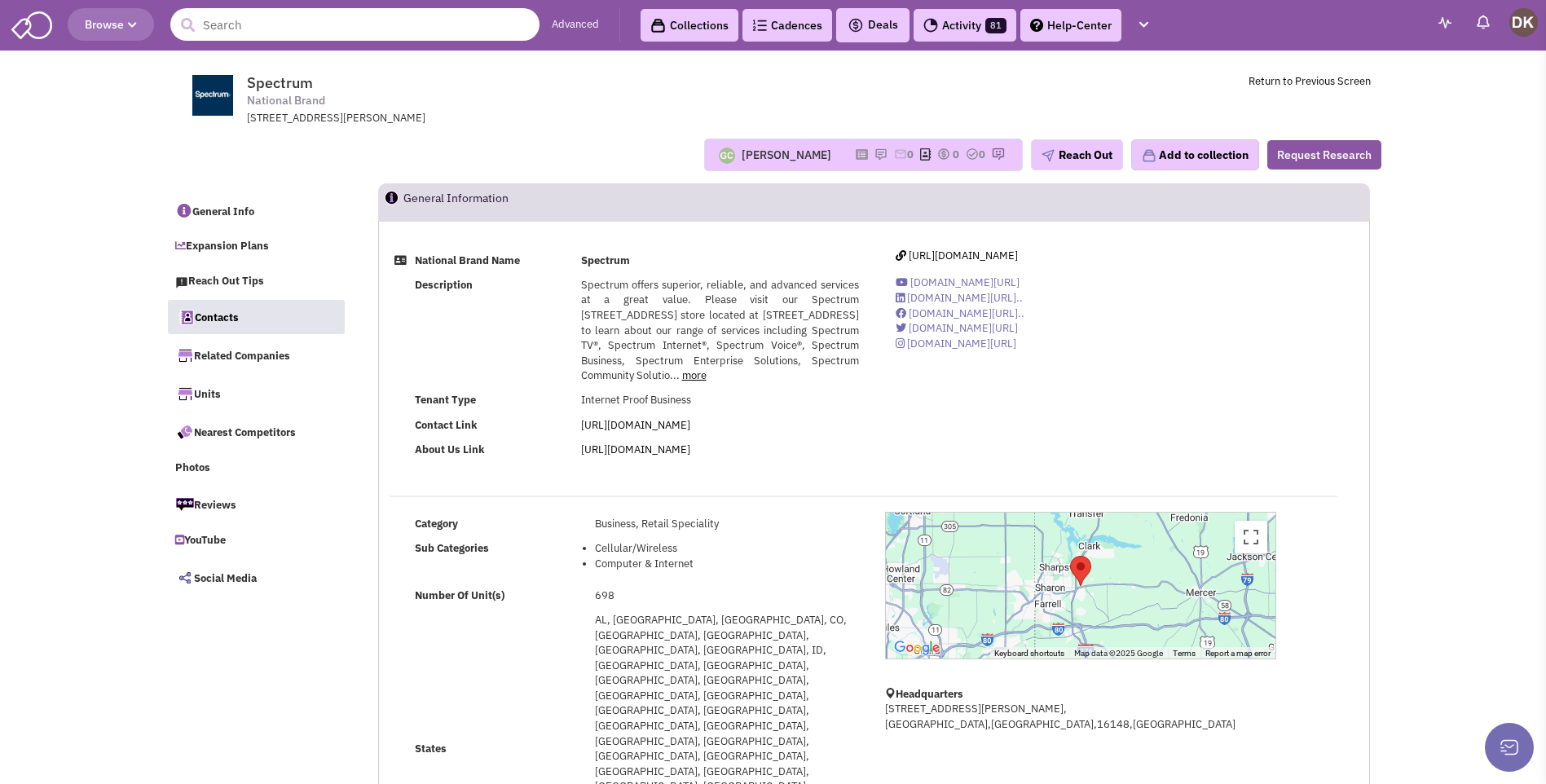
click at [315, 28] on input "text" at bounding box center [355, 24] width 369 height 33
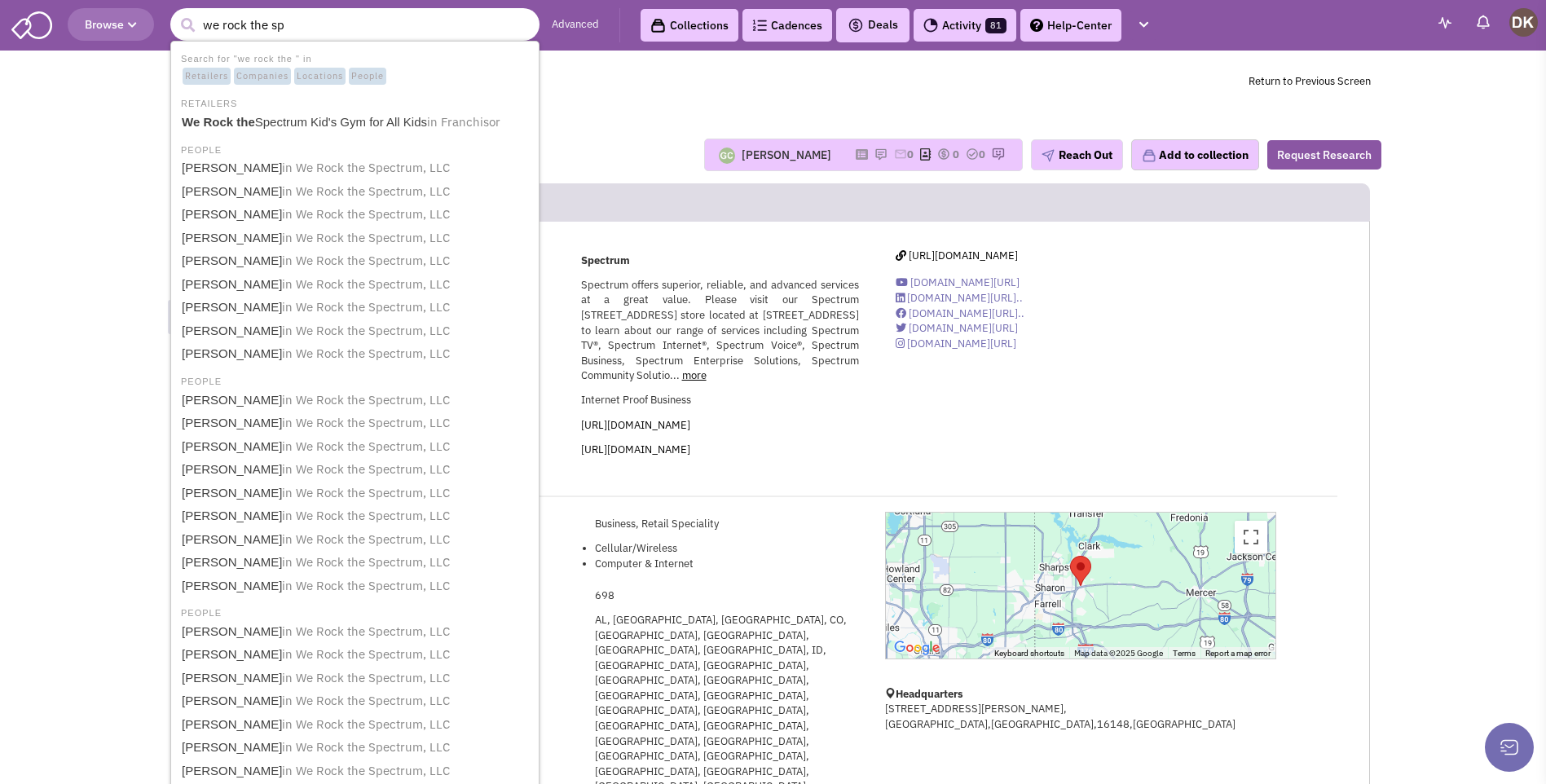
type input "we rock the spe"
click at [308, 128] on link "We Rock the Spe ctrum Kid's Gym for All Kids in Franchisor" at bounding box center [356, 123] width 359 height 22
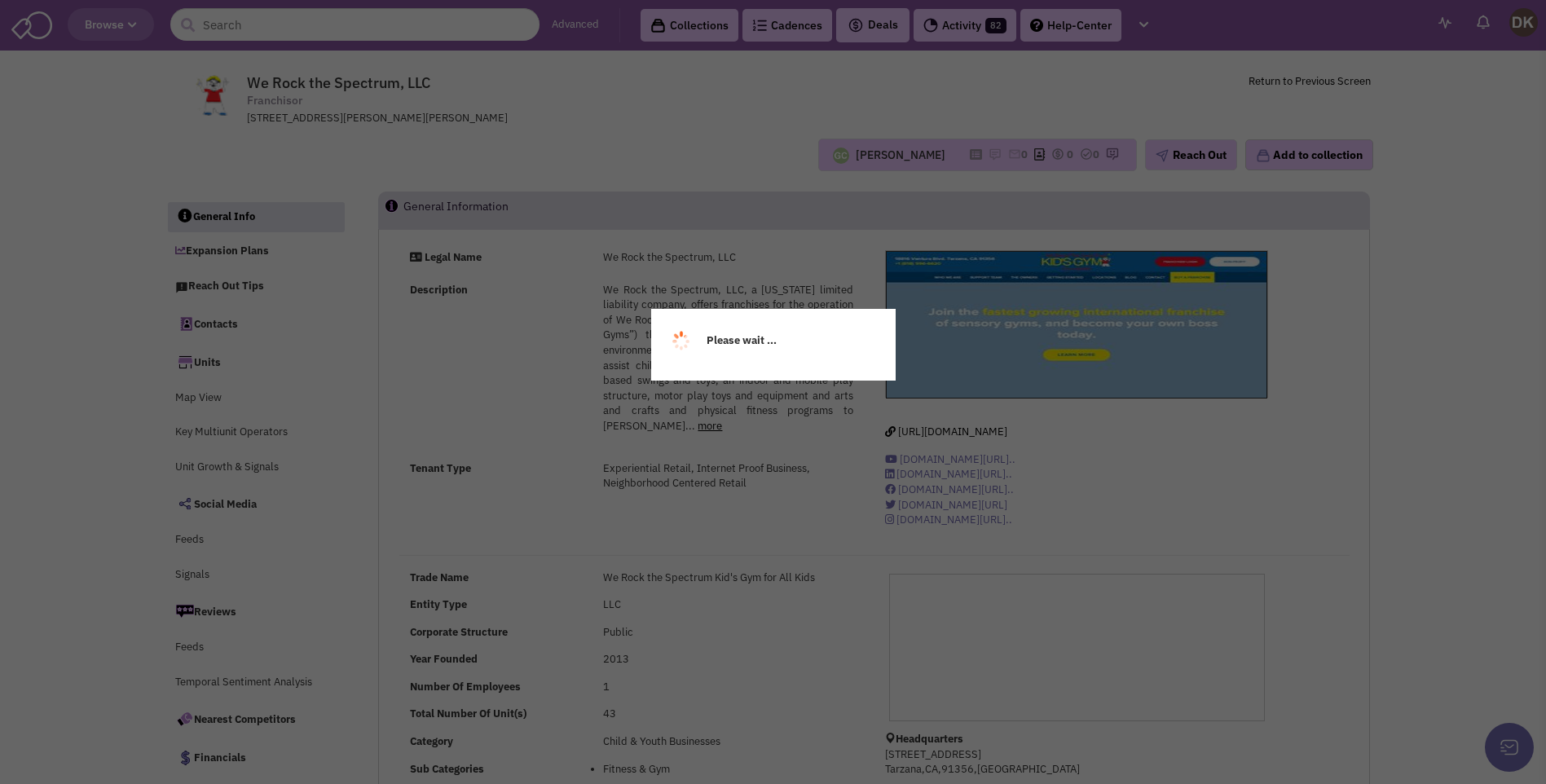
select select
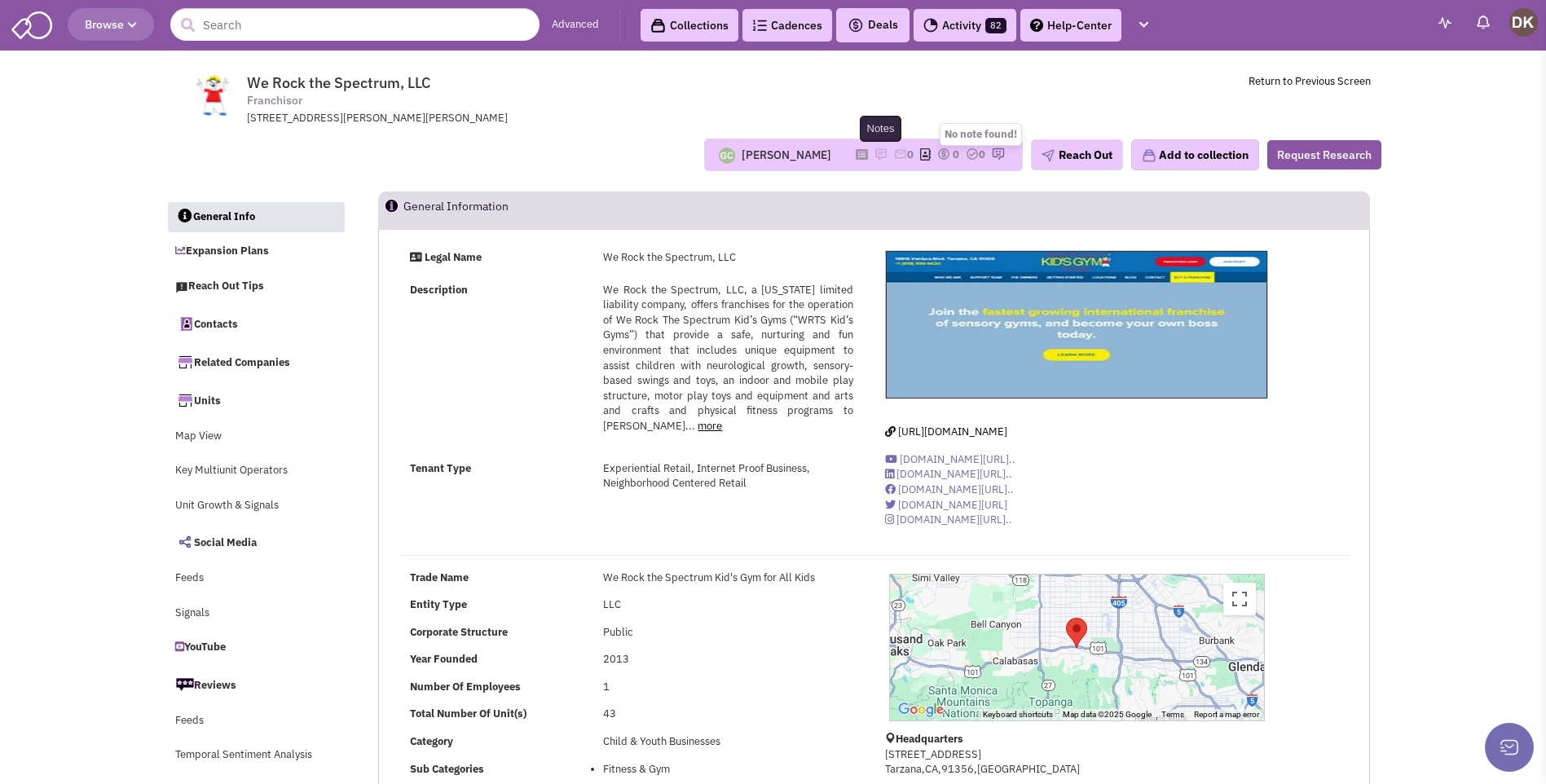
click at [875, 155] on img at bounding box center [881, 153] width 13 height 13
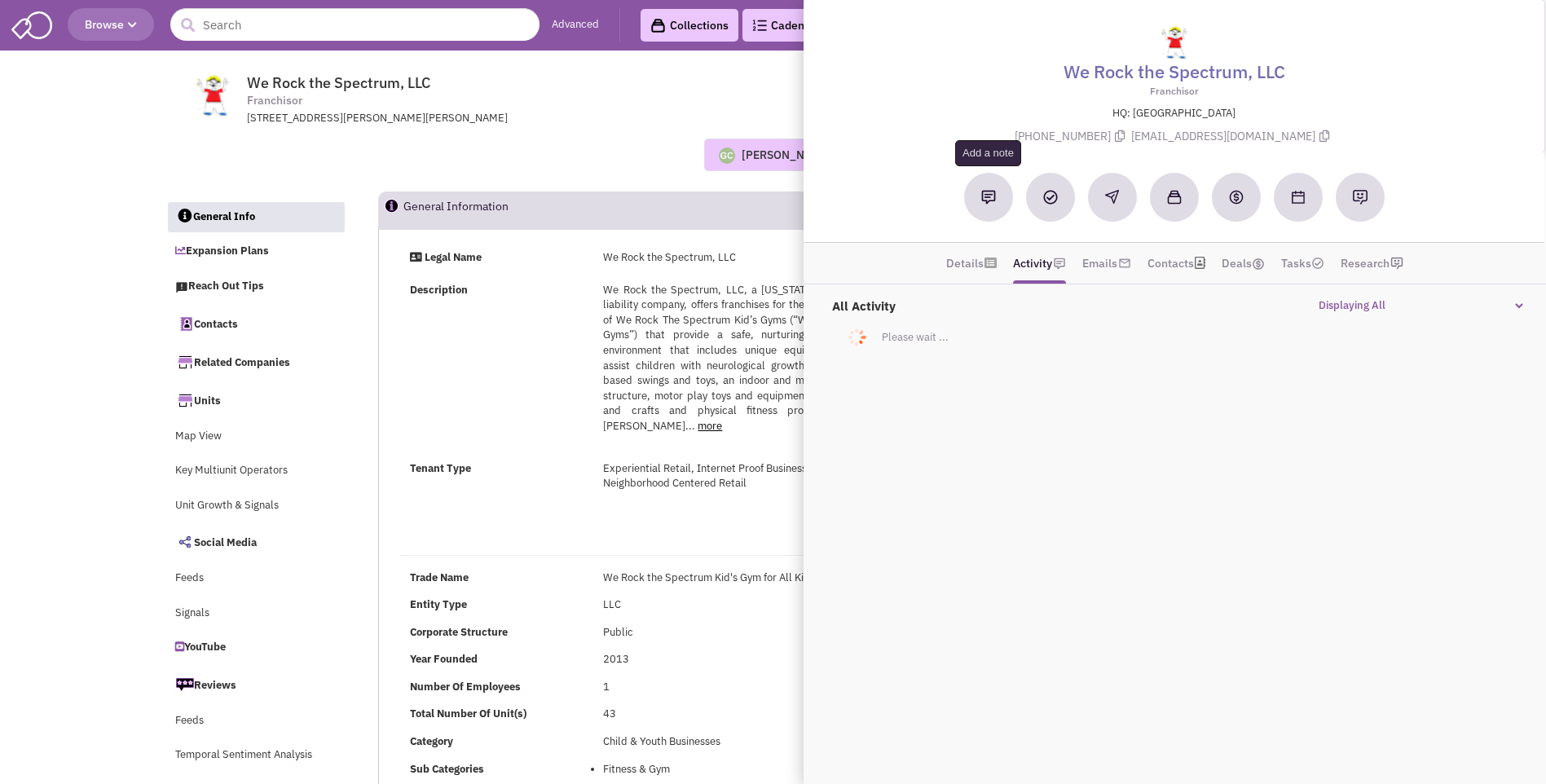
click at [986, 207] on button at bounding box center [988, 197] width 49 height 49
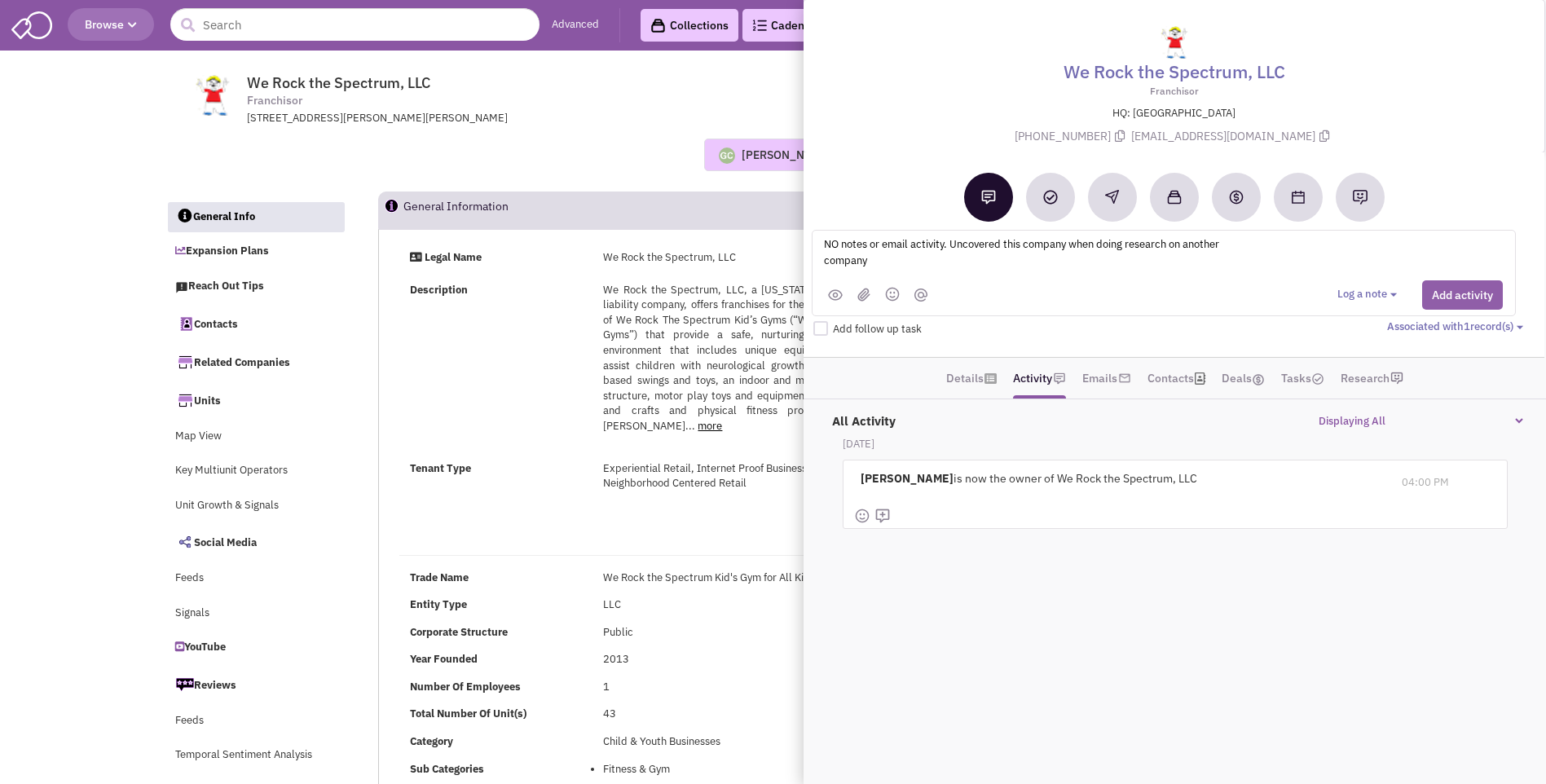
type textarea "NO notes or email activity. Uncovered this company when doing research on anoth…"
click at [1444, 296] on button "Add activity" at bounding box center [1463, 295] width 81 height 29
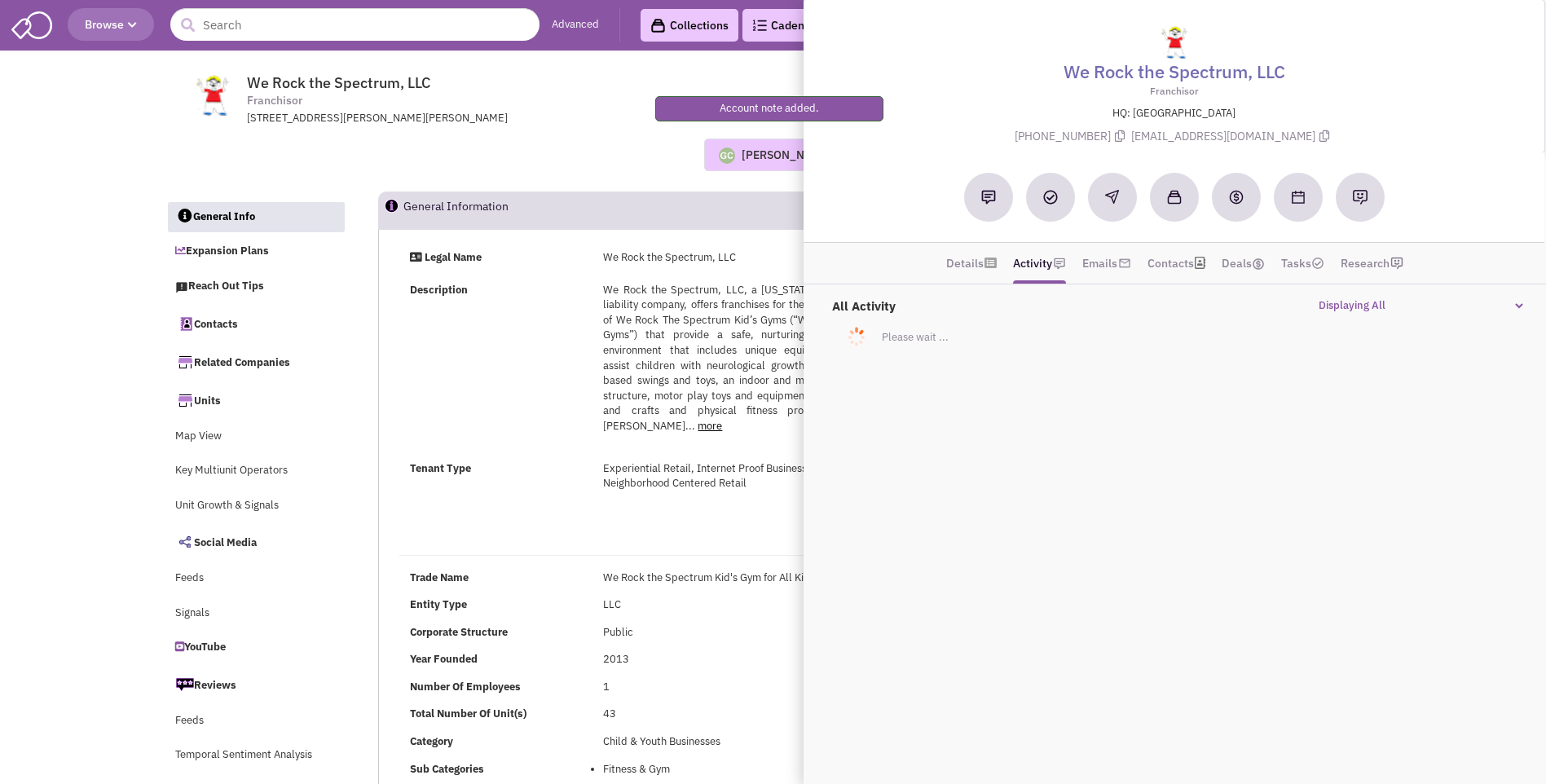
click at [506, 341] on div "Description We Rock the Spectrum, LLC, a California limited liability company, …" at bounding box center [632, 365] width 465 height 166
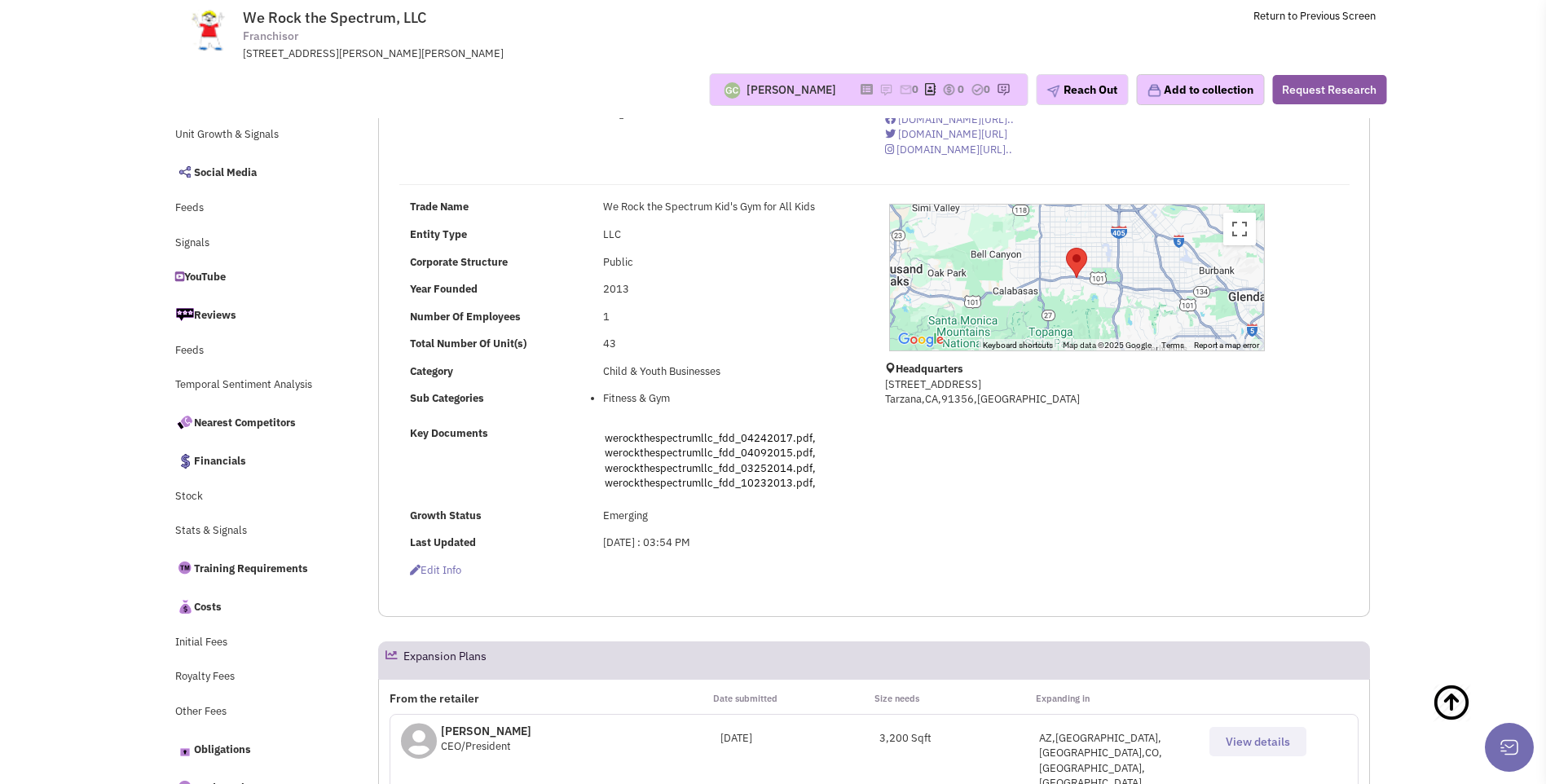
scroll to position [407, 0]
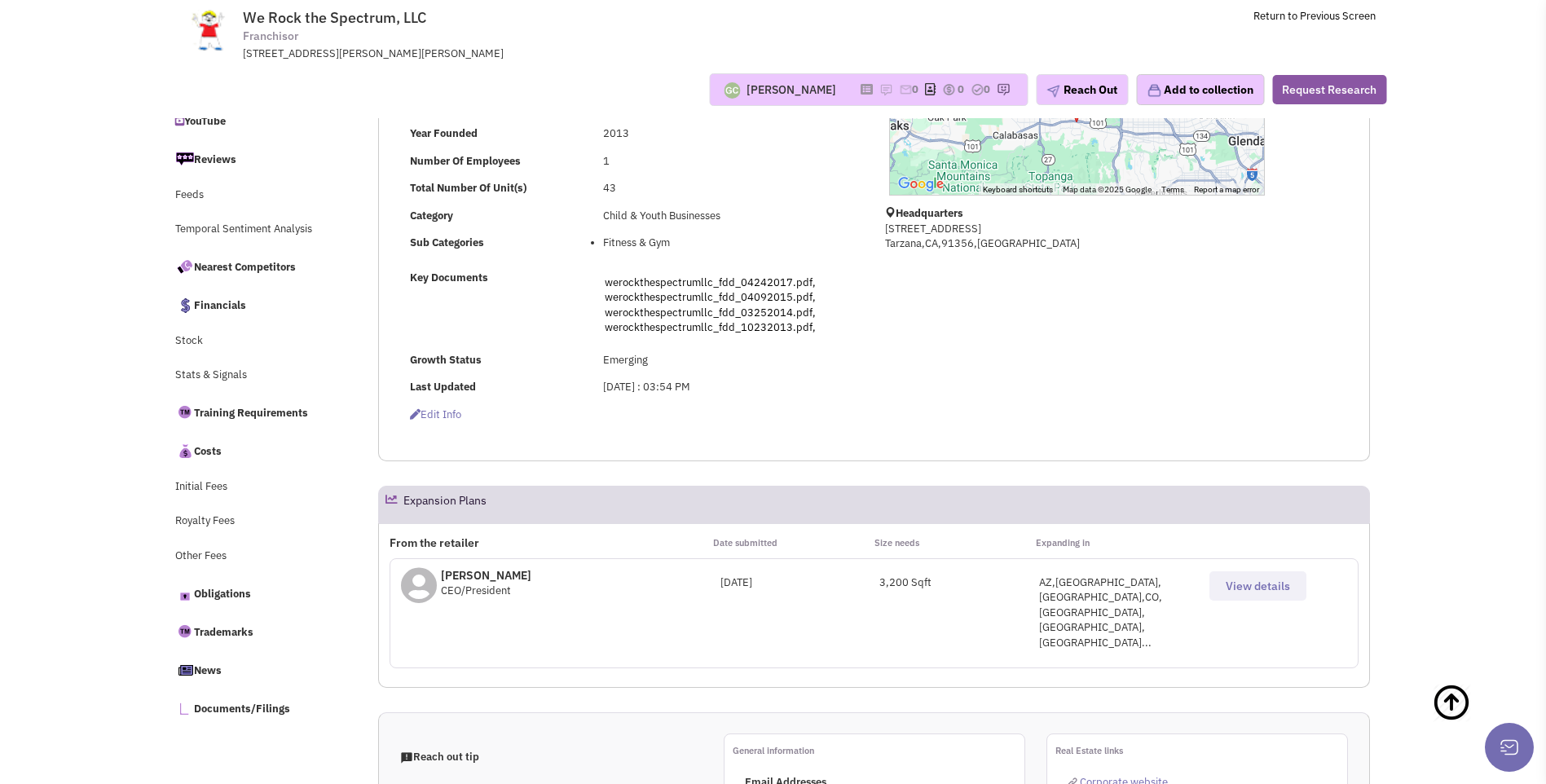
click at [1248, 588] on span "View details" at bounding box center [1258, 585] width 65 height 15
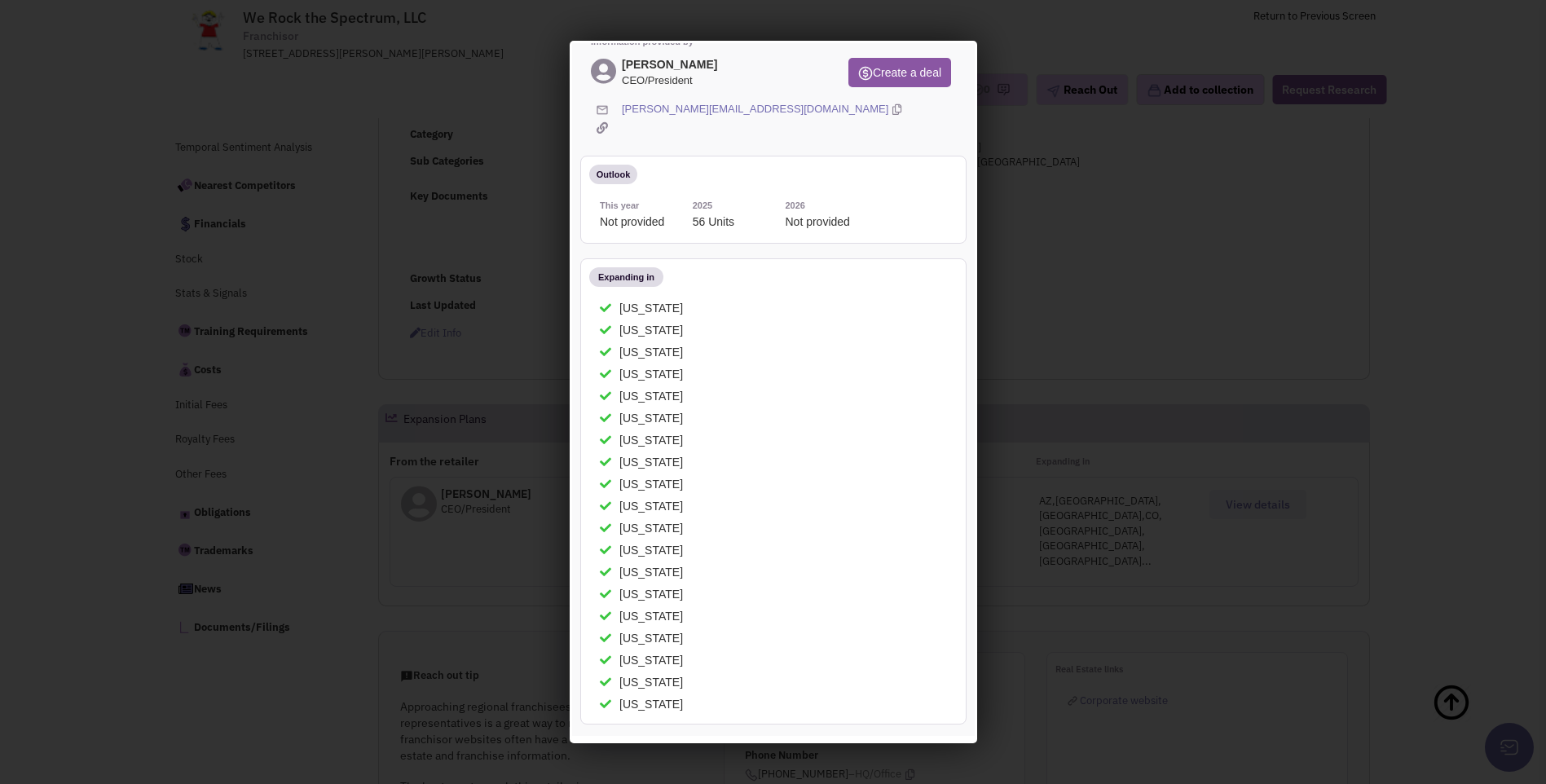
scroll to position [0, 0]
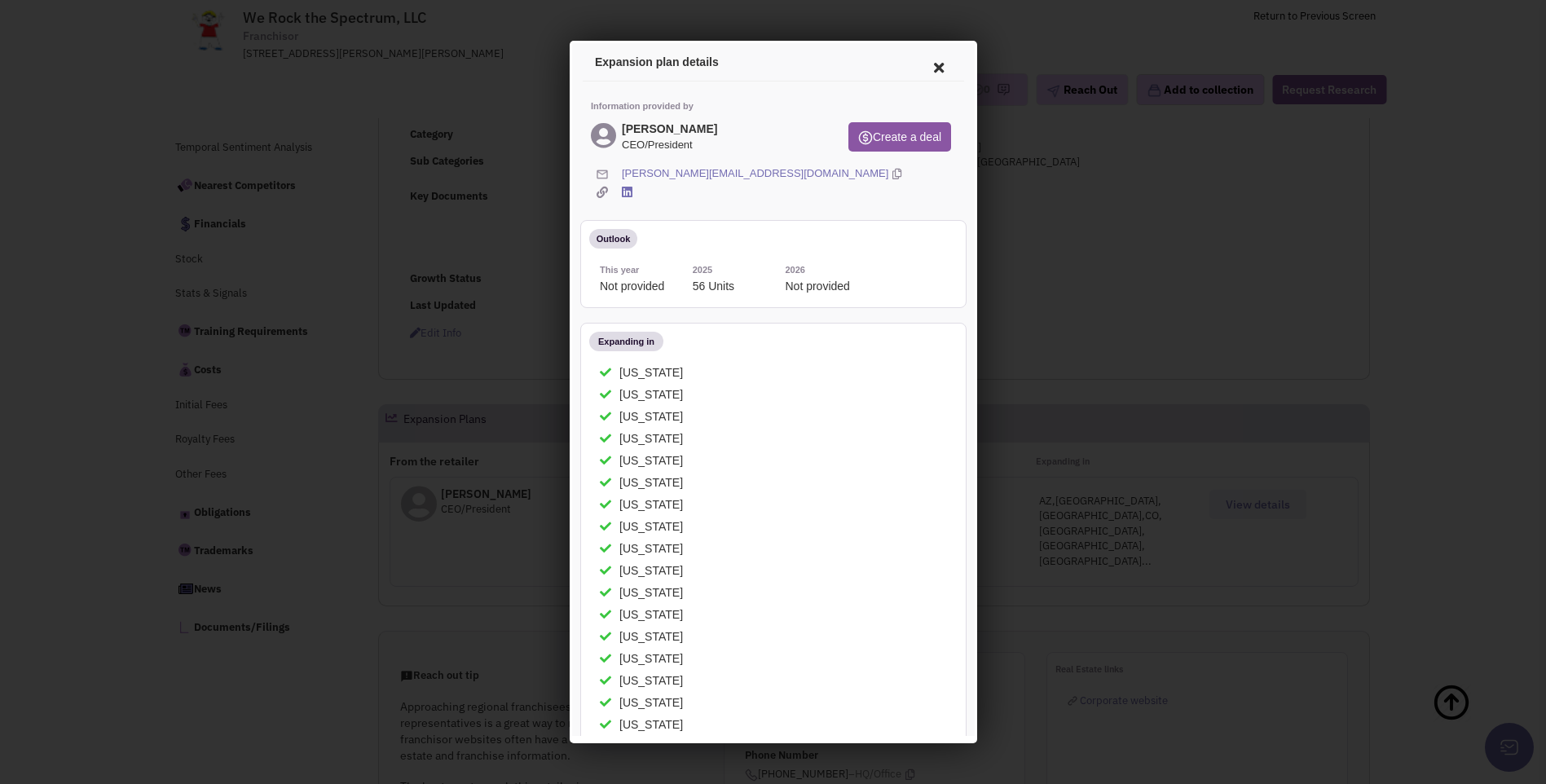
click at [921, 68] on icon at bounding box center [936, 65] width 34 height 39
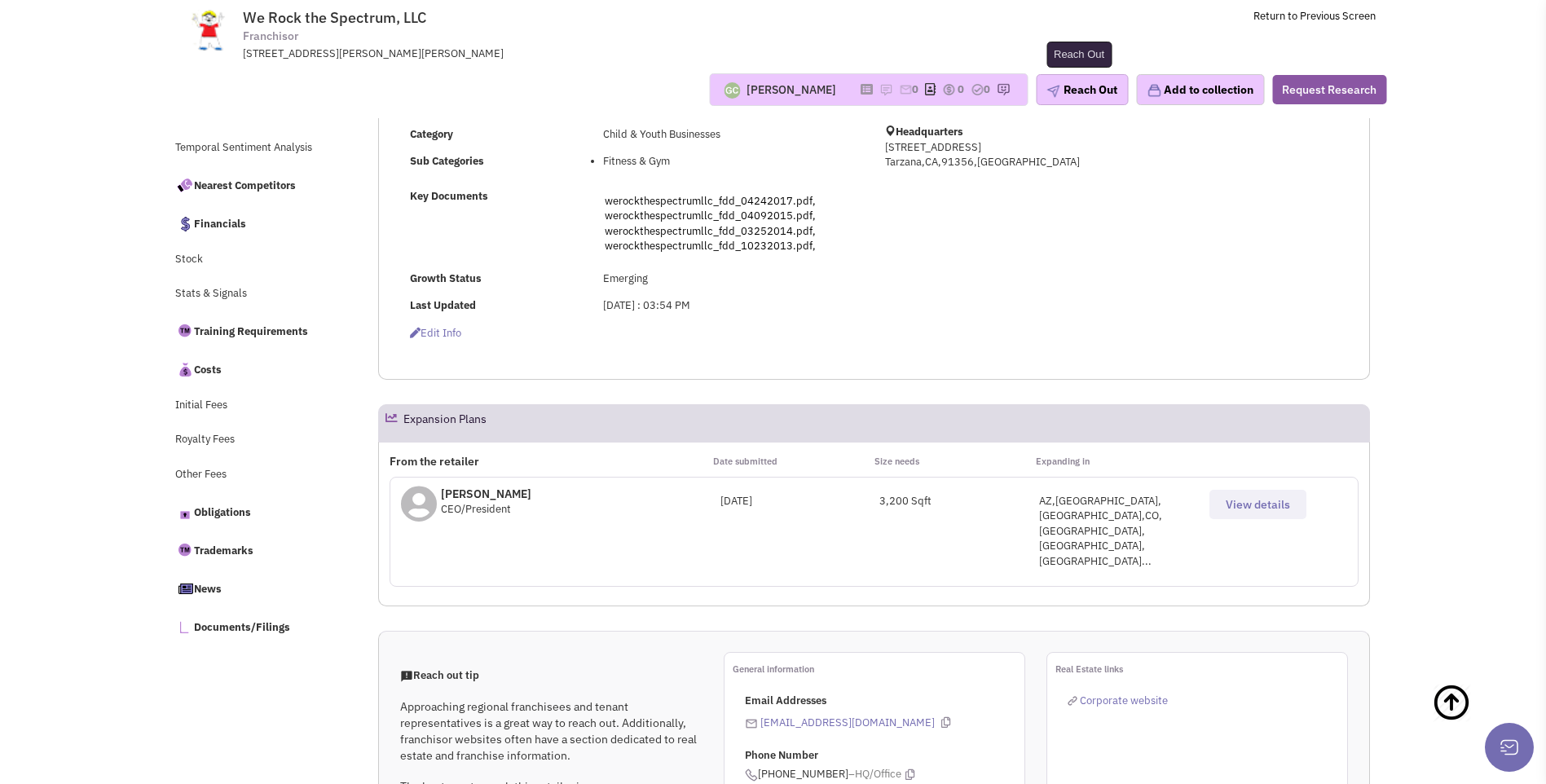
click at [1086, 96] on button "Reach Out" at bounding box center [1081, 90] width 92 height 31
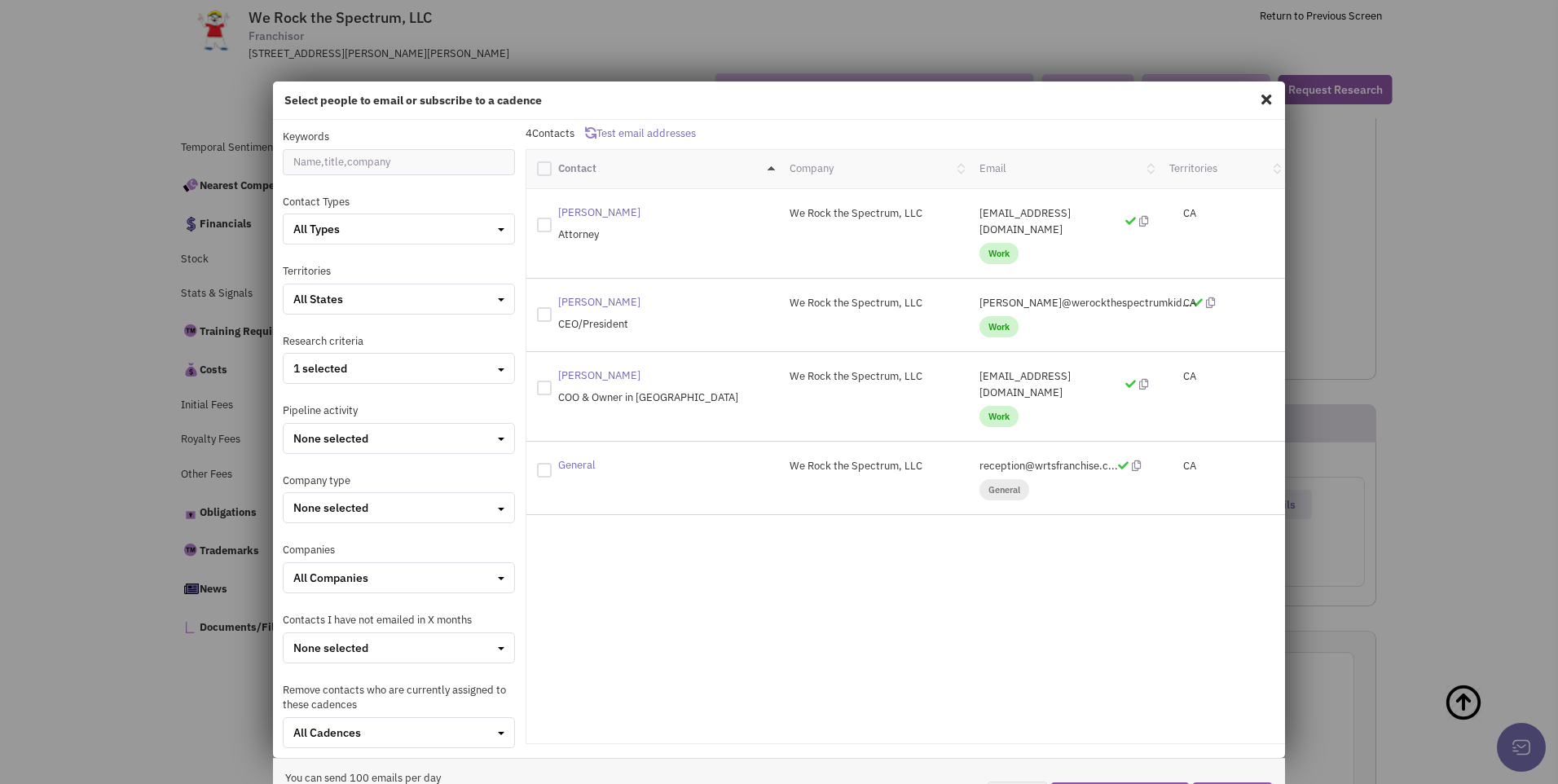
click at [1258, 96] on span at bounding box center [1266, 99] width 22 height 26
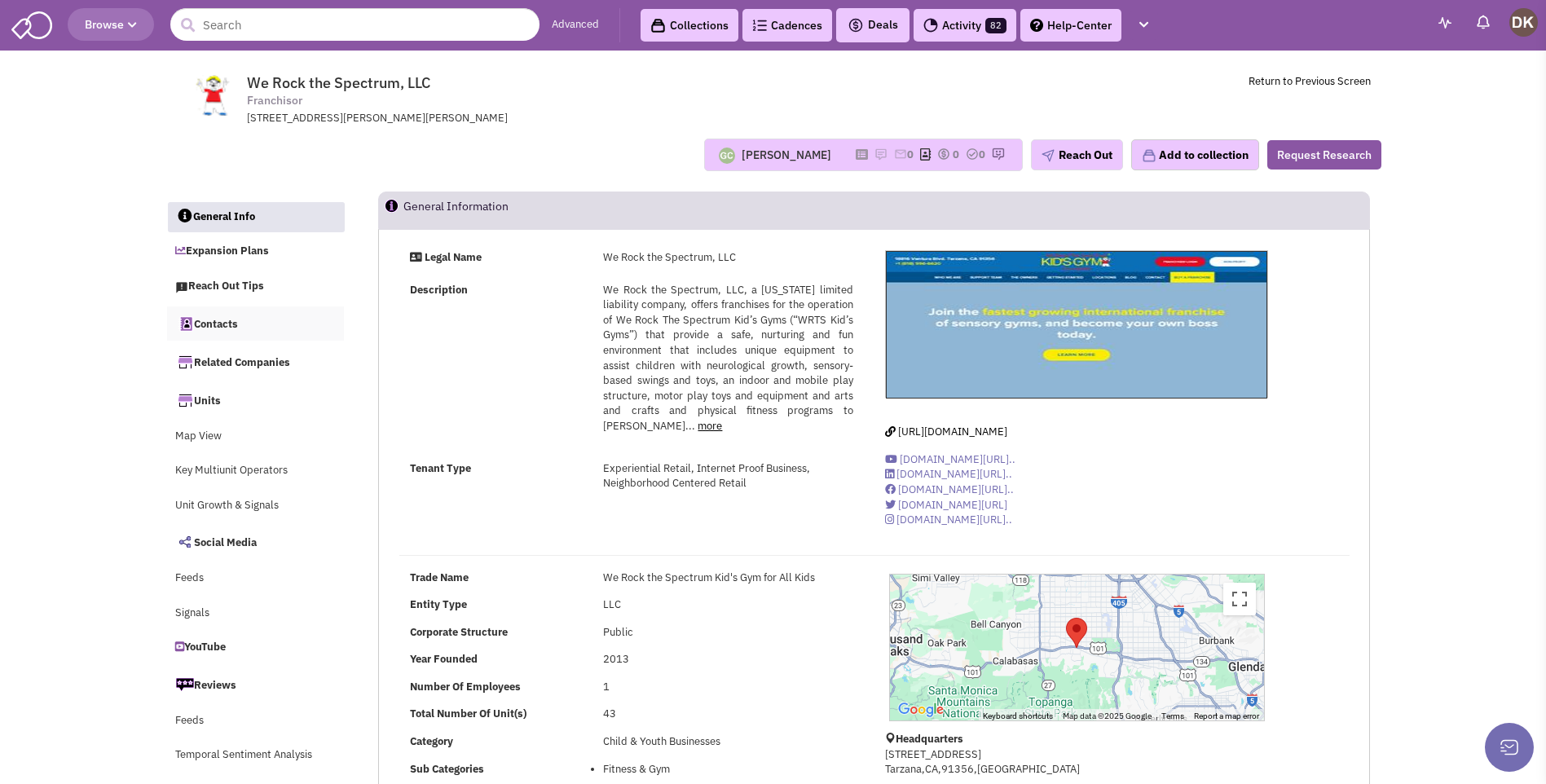
click at [213, 324] on link "Contacts" at bounding box center [256, 324] width 177 height 34
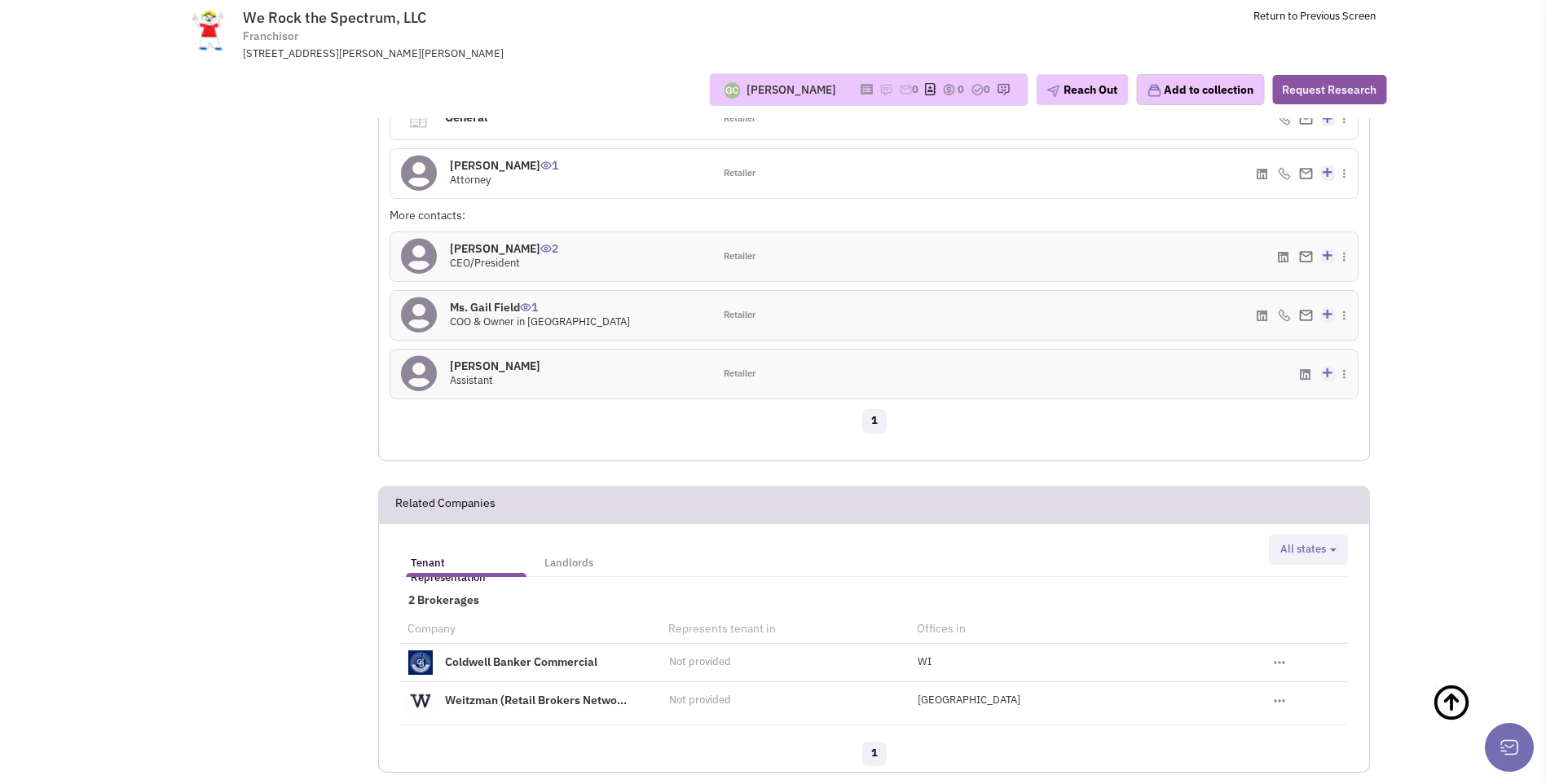
scroll to position [1450, 0]
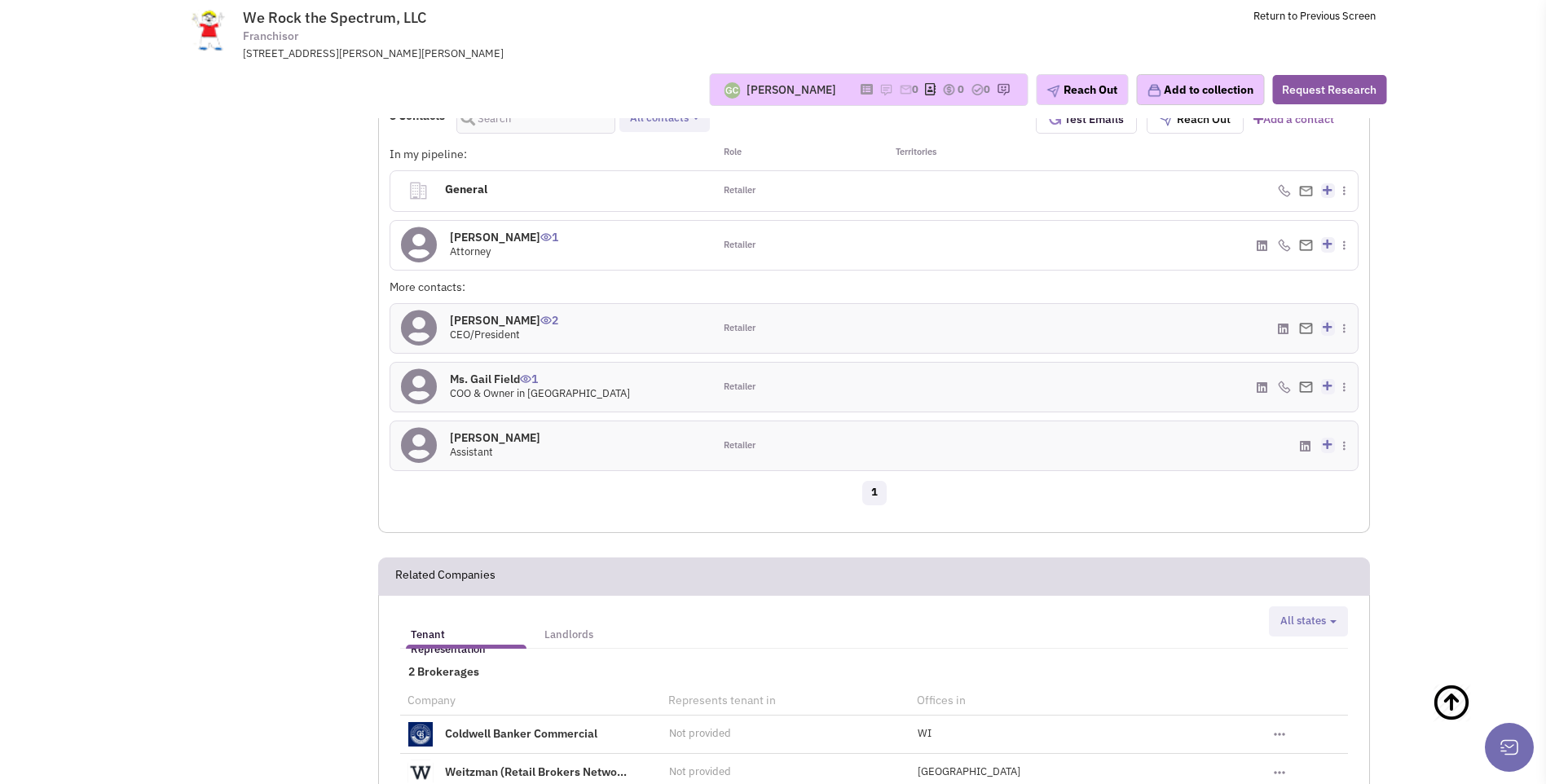
click at [420, 368] on icon at bounding box center [419, 386] width 36 height 37
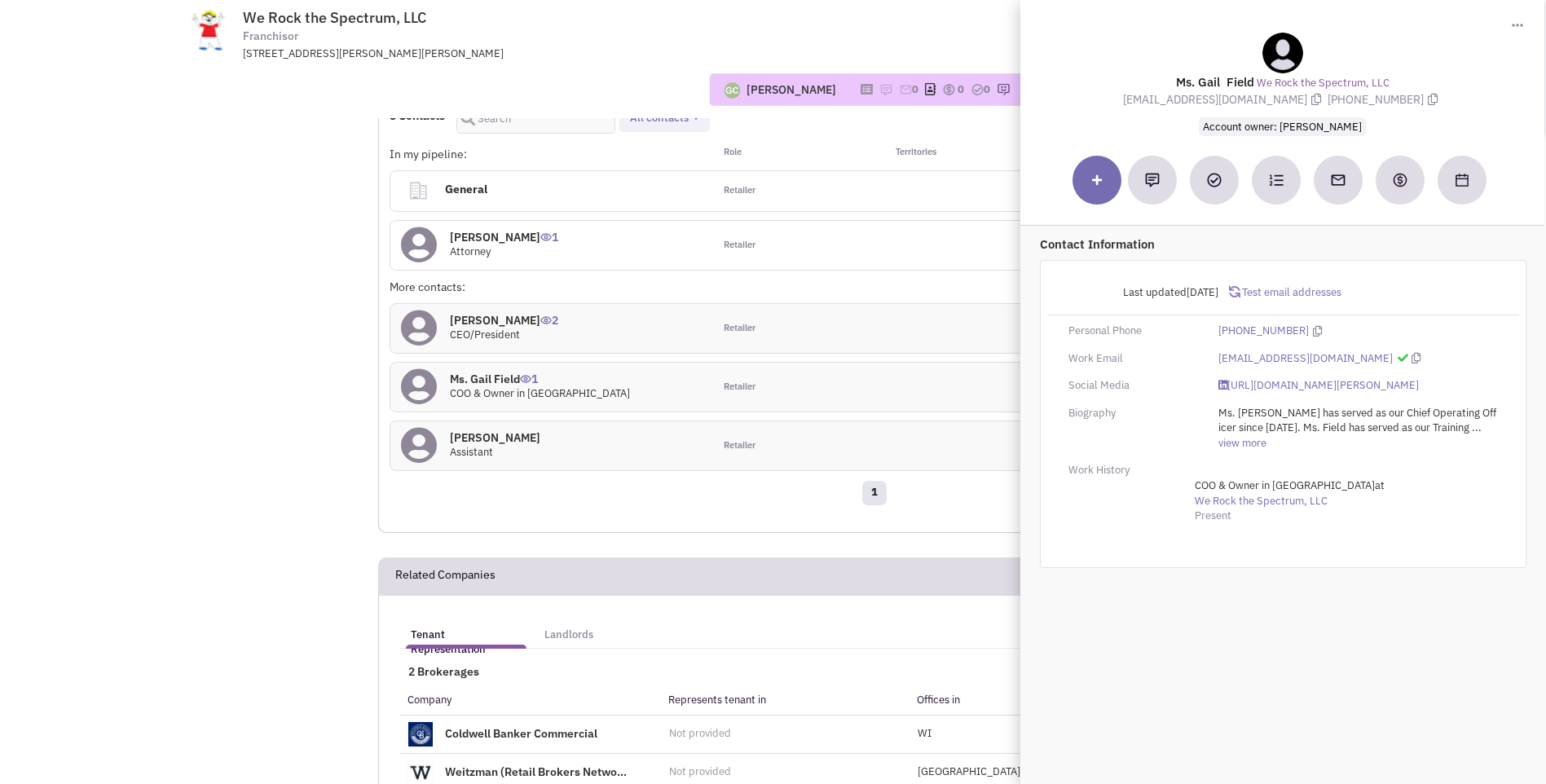
click at [649, 171] on h4 "General 0" at bounding box center [562, 189] width 246 height 36
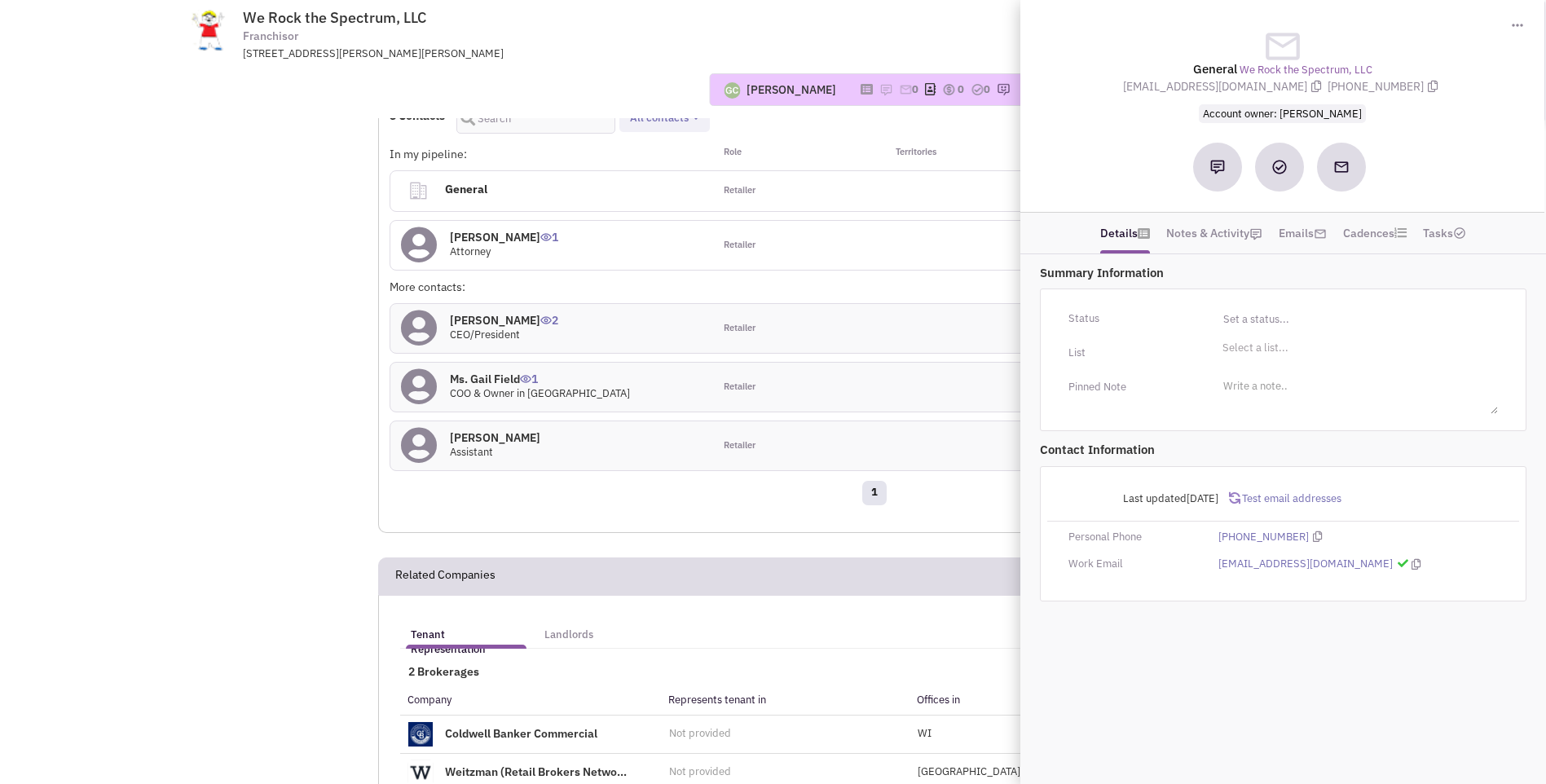
click at [818, 304] on div "Retailer" at bounding box center [793, 328] width 161 height 49
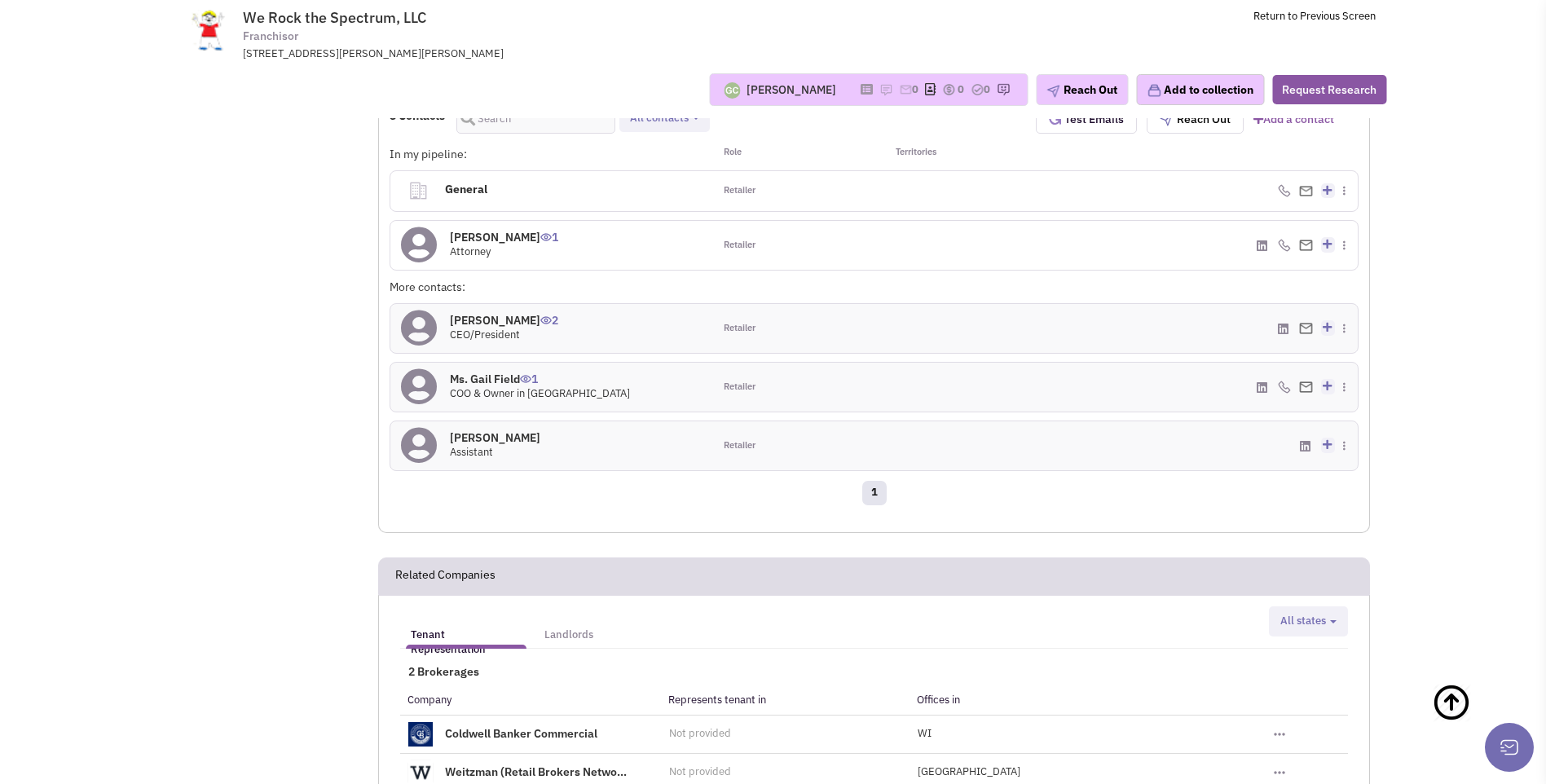
click at [511, 313] on h4 "Ms. Dina Kimmel 2" at bounding box center [504, 320] width 108 height 15
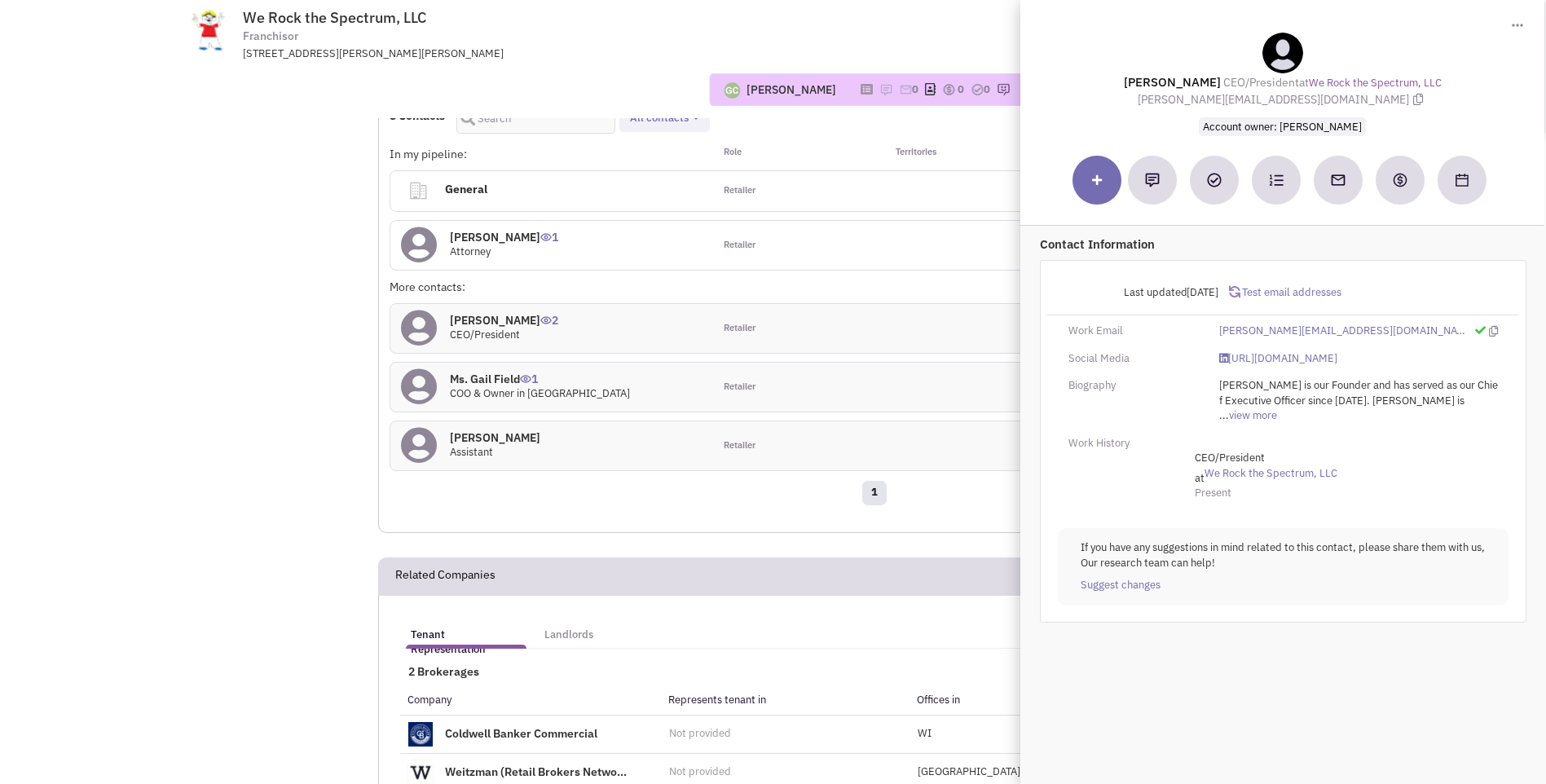
click at [628, 52] on div "18816 Ventura Blvd, Tarzana, CA, 91356" at bounding box center [455, 54] width 425 height 15
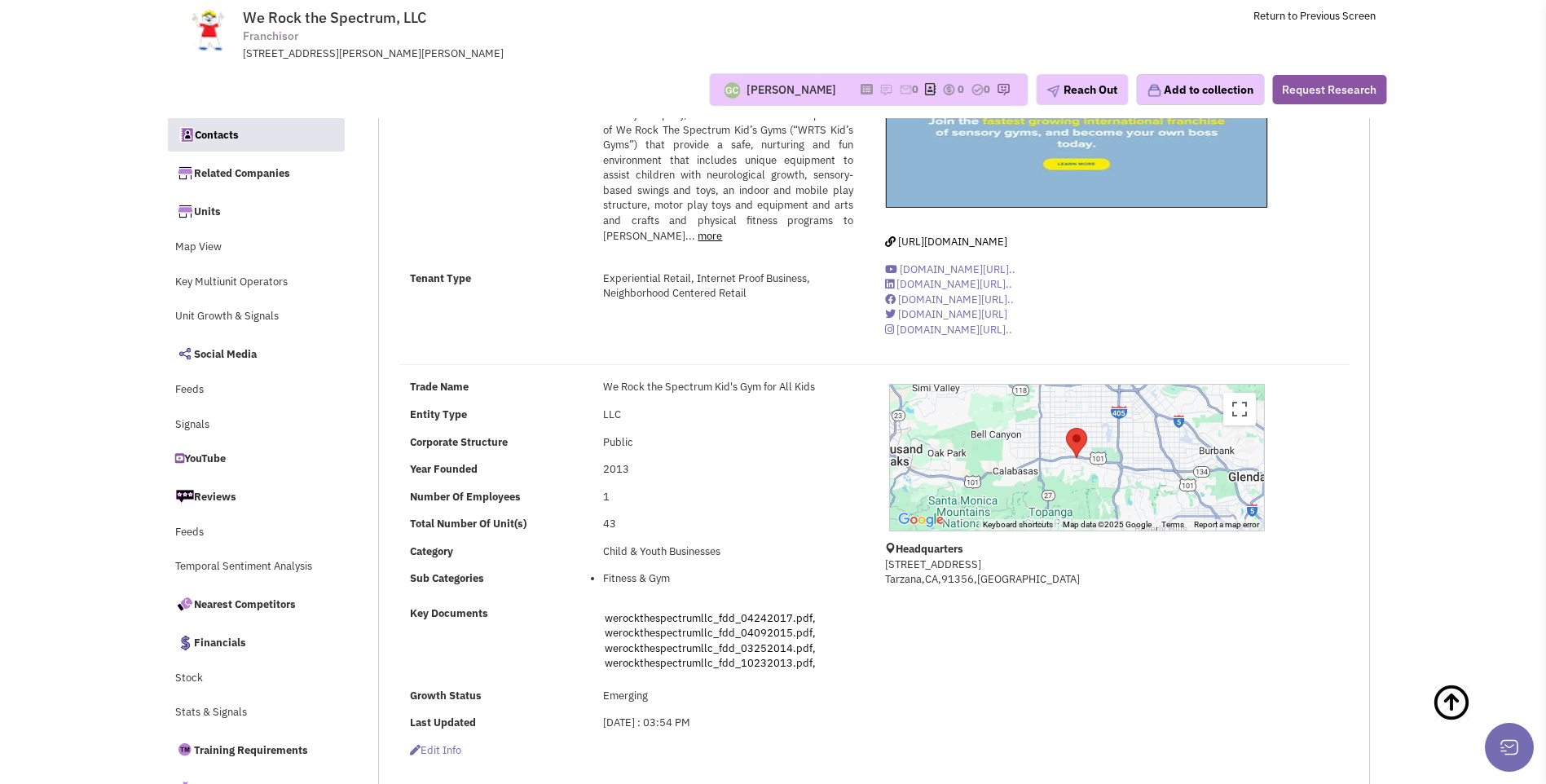
scroll to position [0, 0]
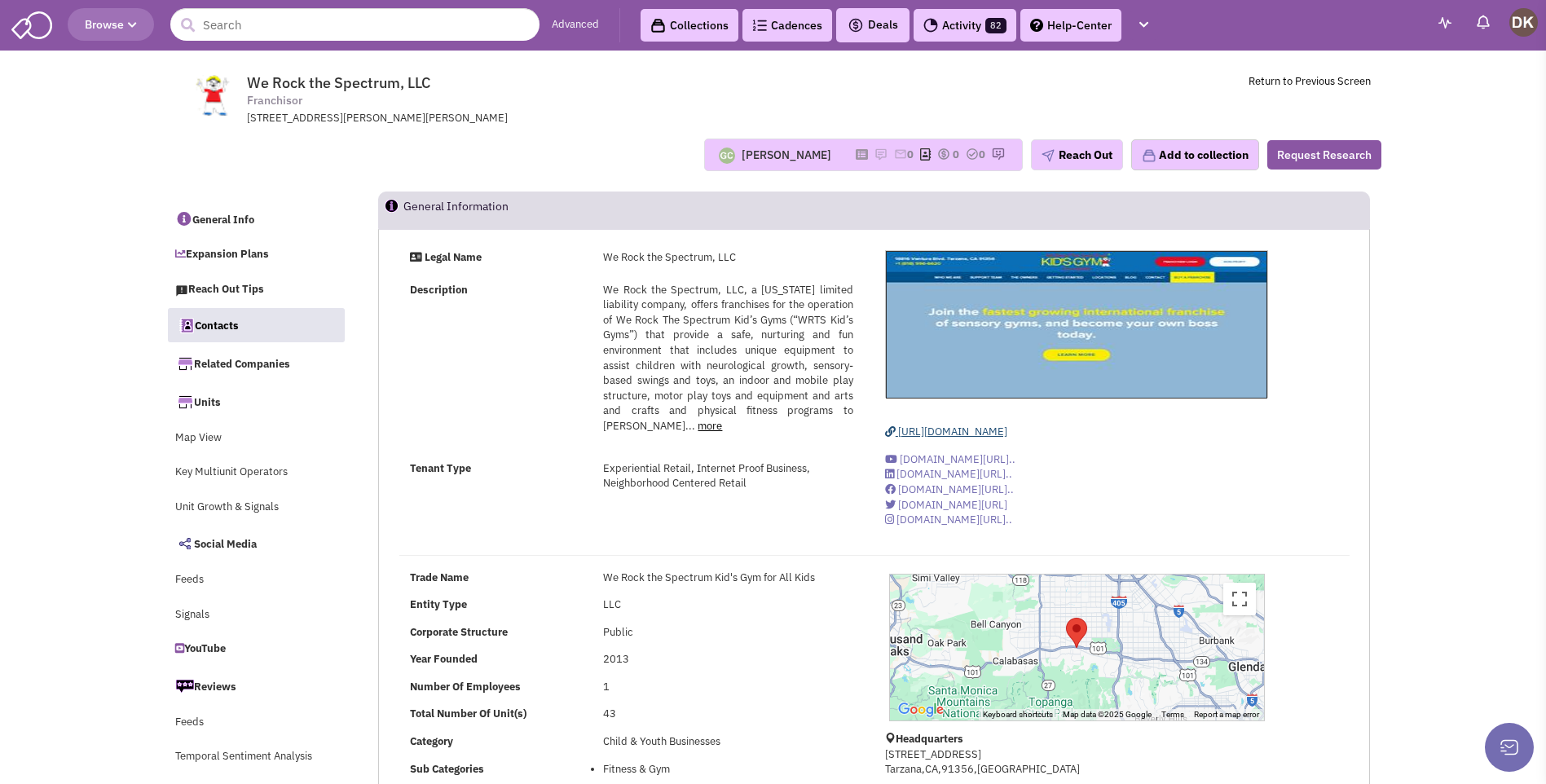
click at [992, 429] on span "https://www.wrtsfranchise.com/" at bounding box center [952, 431] width 109 height 14
click at [1079, 159] on button "Reach Out" at bounding box center [1076, 155] width 92 height 31
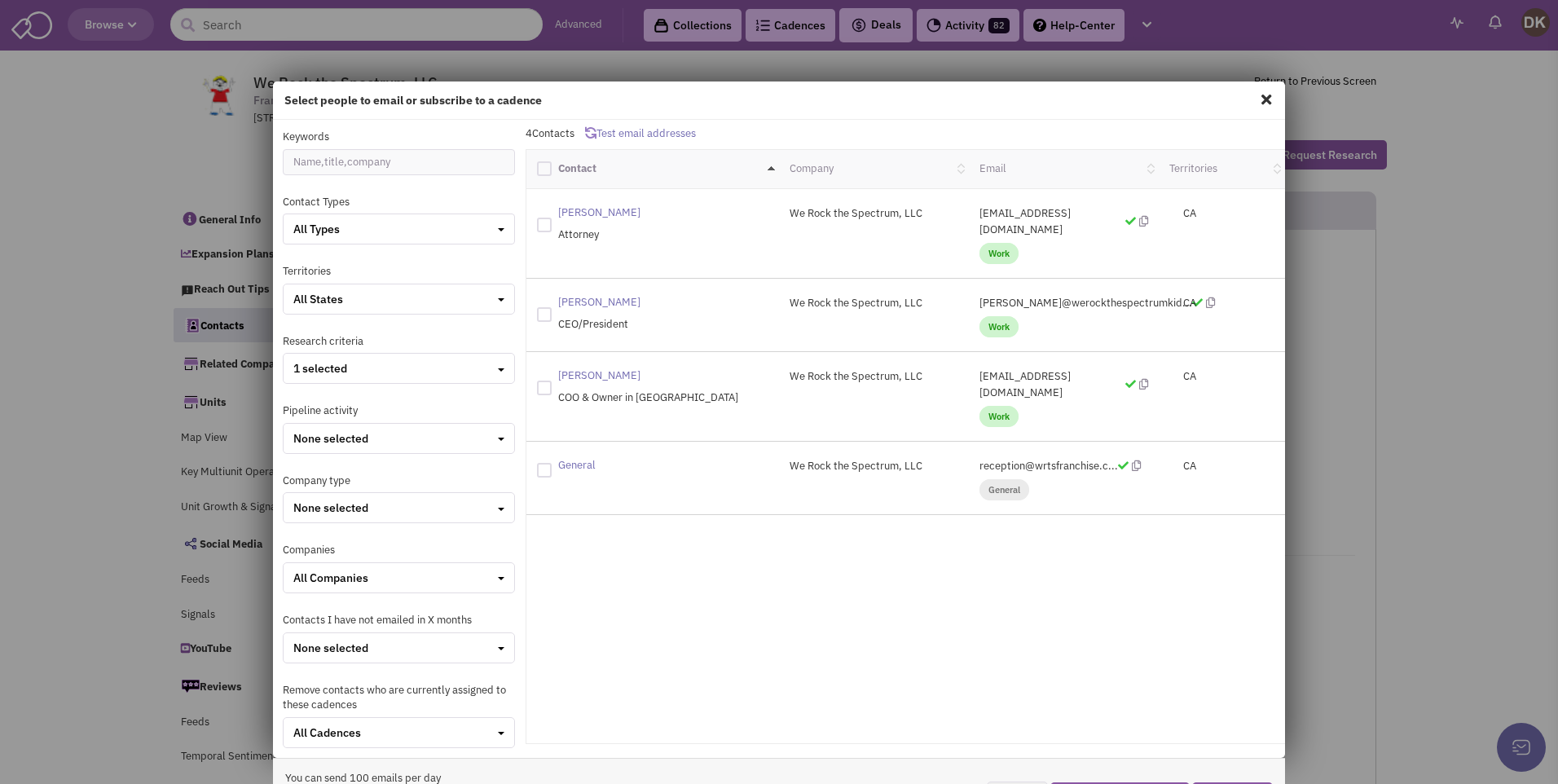
click at [1259, 102] on span at bounding box center [1266, 99] width 22 height 26
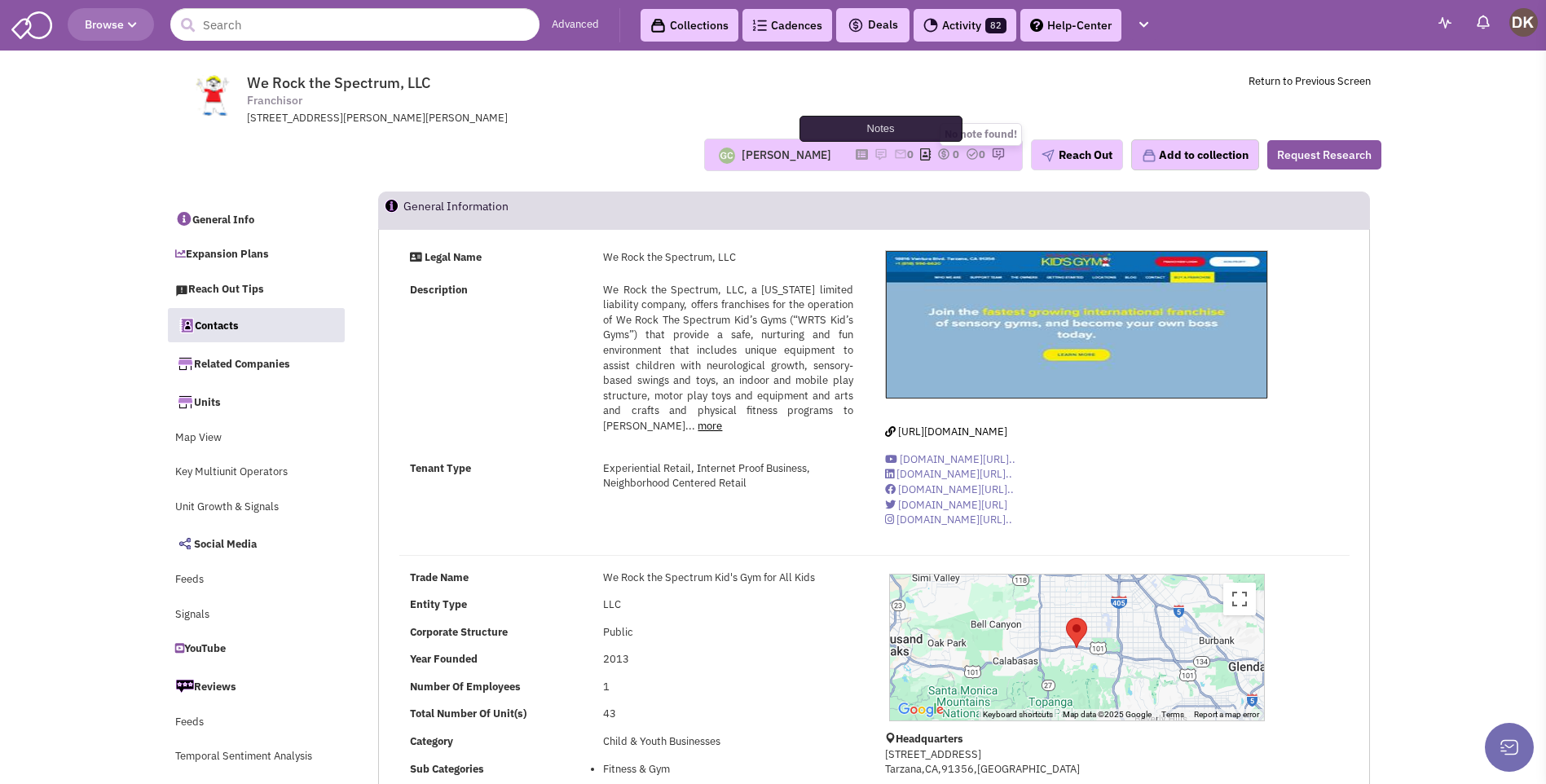
click at [875, 154] on img at bounding box center [881, 153] width 13 height 13
